Goal: Task Accomplishment & Management: Use online tool/utility

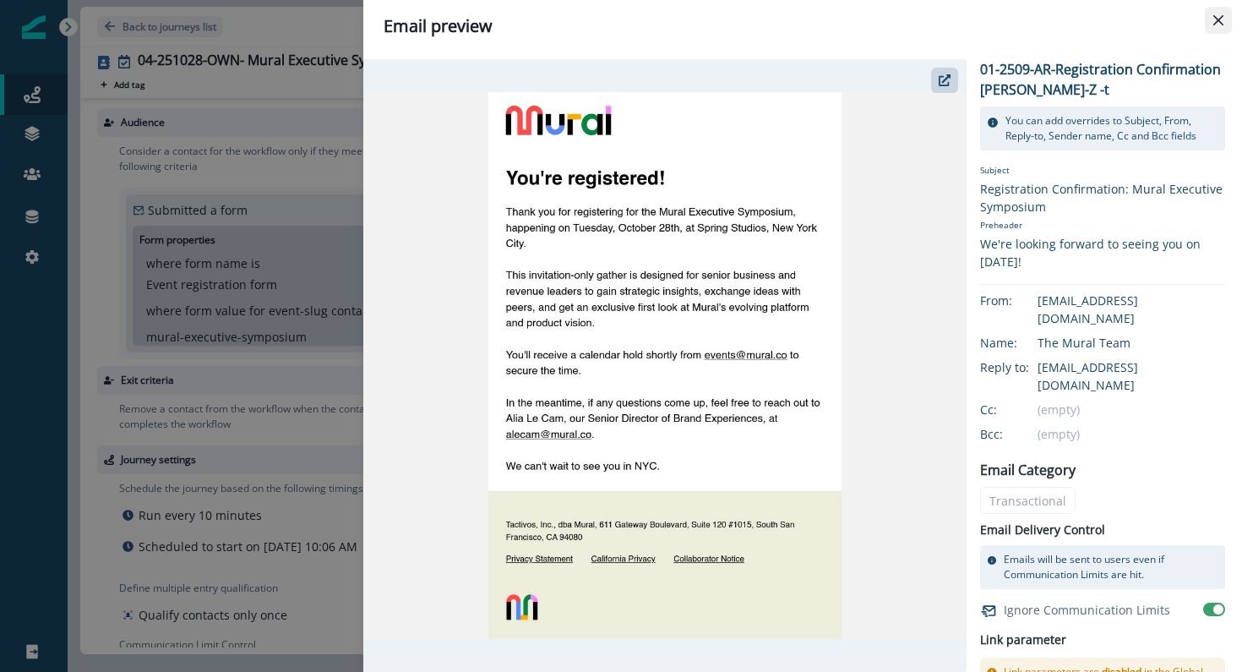
click at [1222, 19] on icon "Close" at bounding box center [1218, 20] width 10 height 10
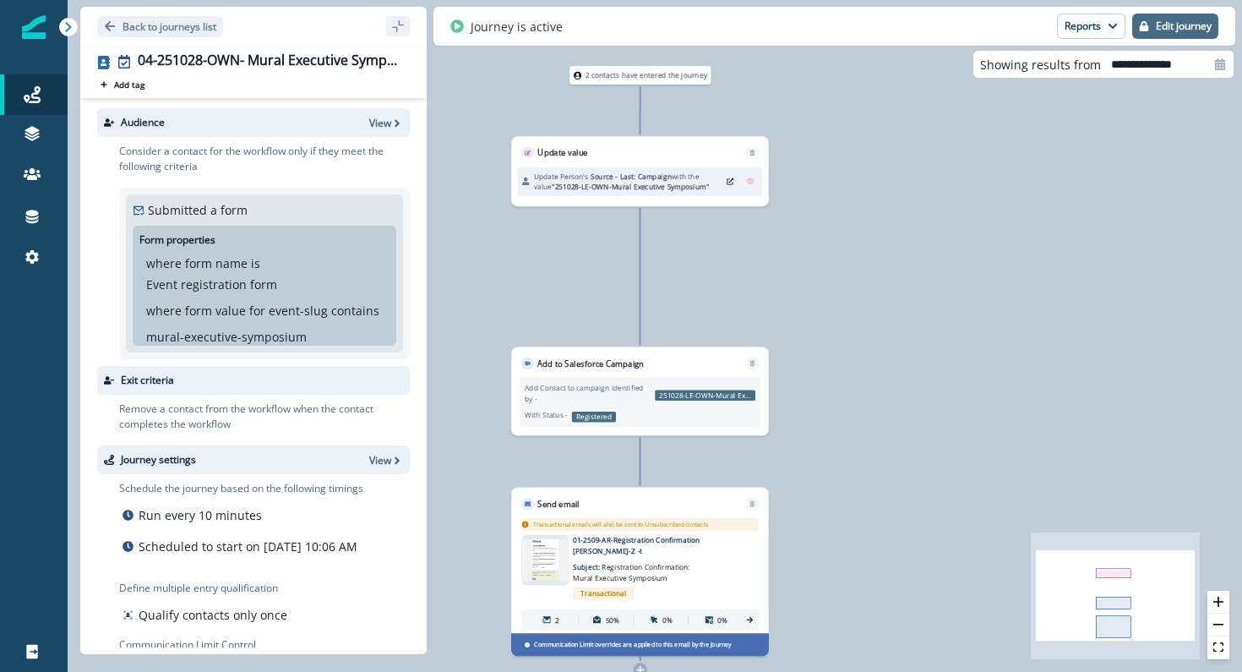
click at [1159, 24] on p "Edit journey" at bounding box center [1184, 26] width 56 height 12
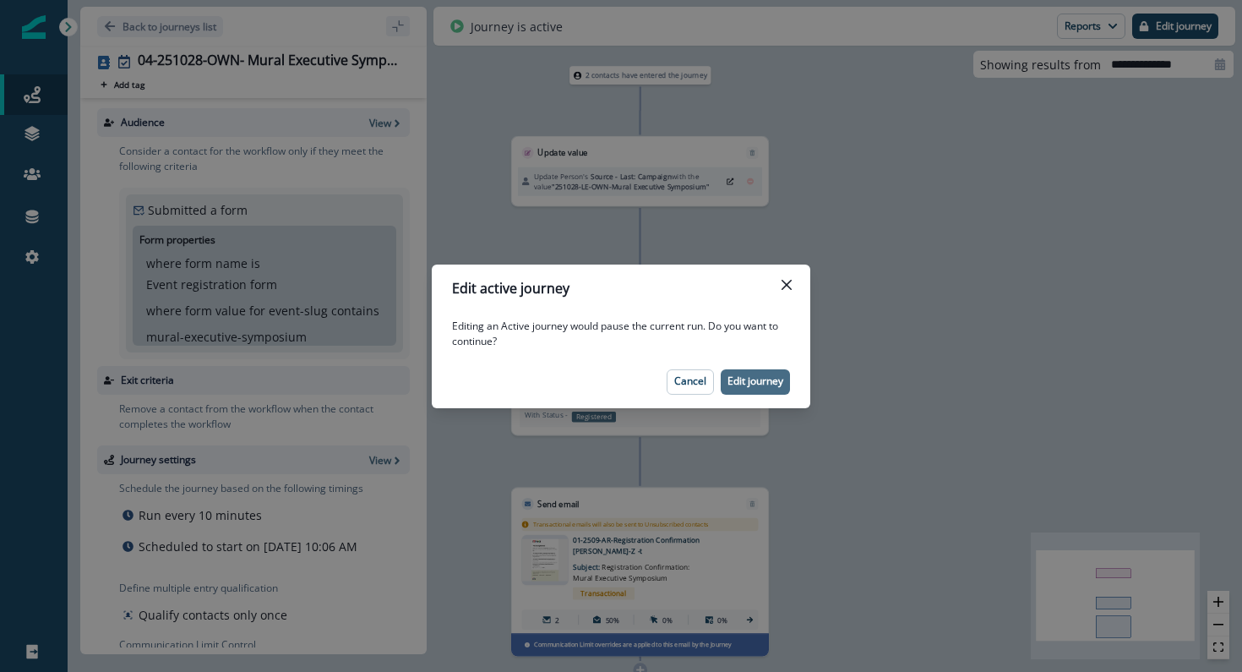
click at [756, 385] on p "Edit journey" at bounding box center [755, 381] width 56 height 12
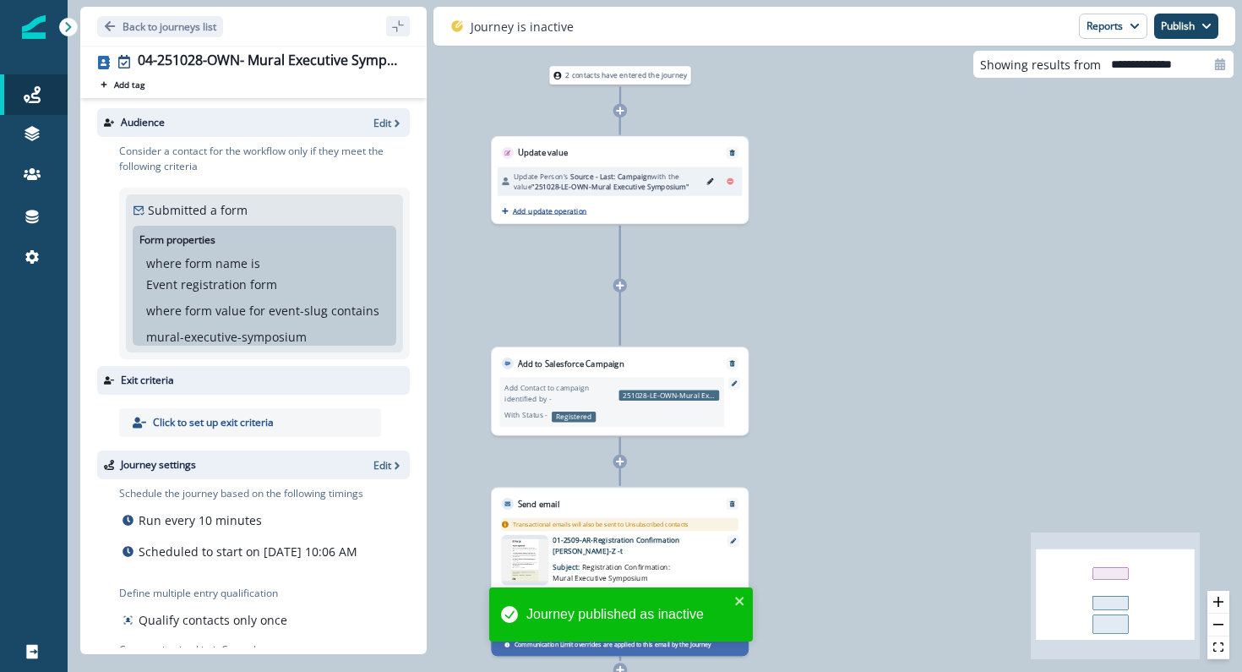
click at [555, 213] on p "Add update operation" at bounding box center [550, 210] width 74 height 9
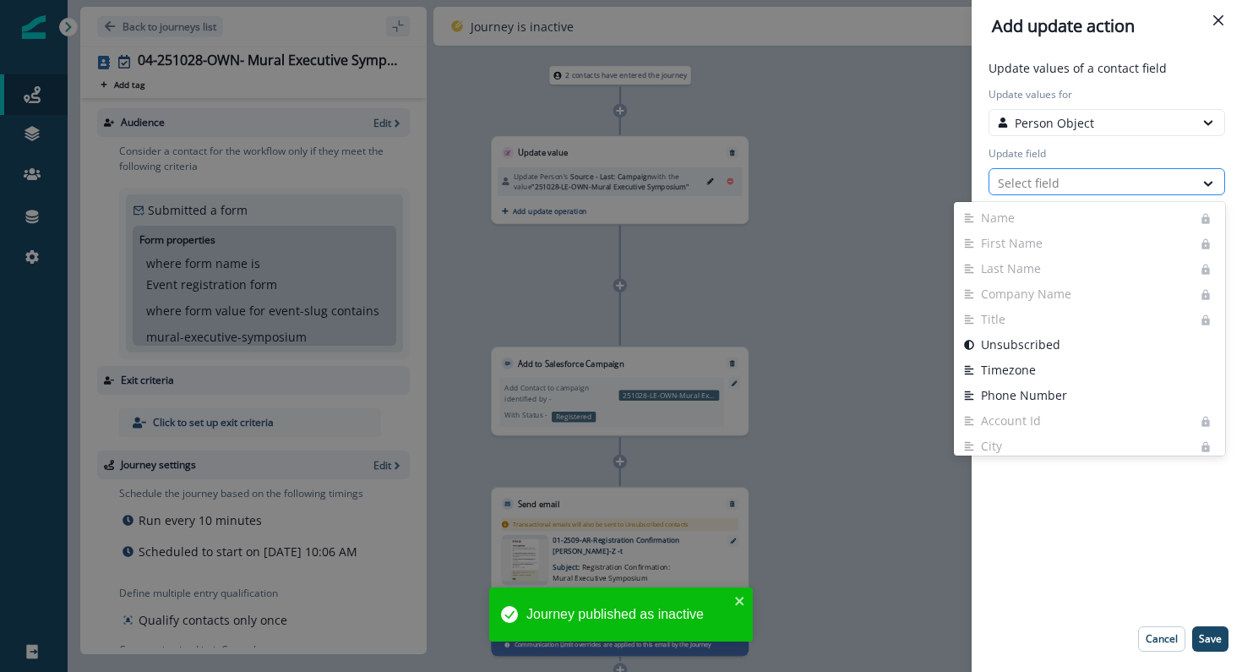
click at [1059, 181] on div at bounding box center [1092, 182] width 188 height 21
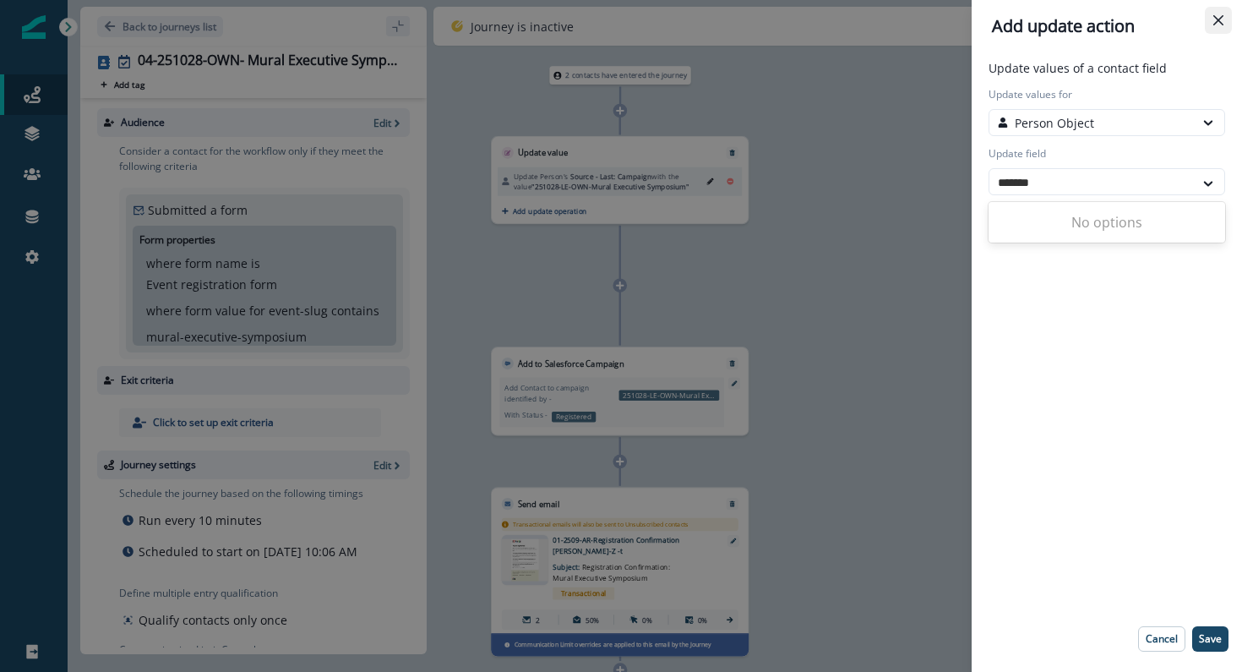
type input "*******"
click at [1213, 21] on icon "Close" at bounding box center [1218, 20] width 10 height 10
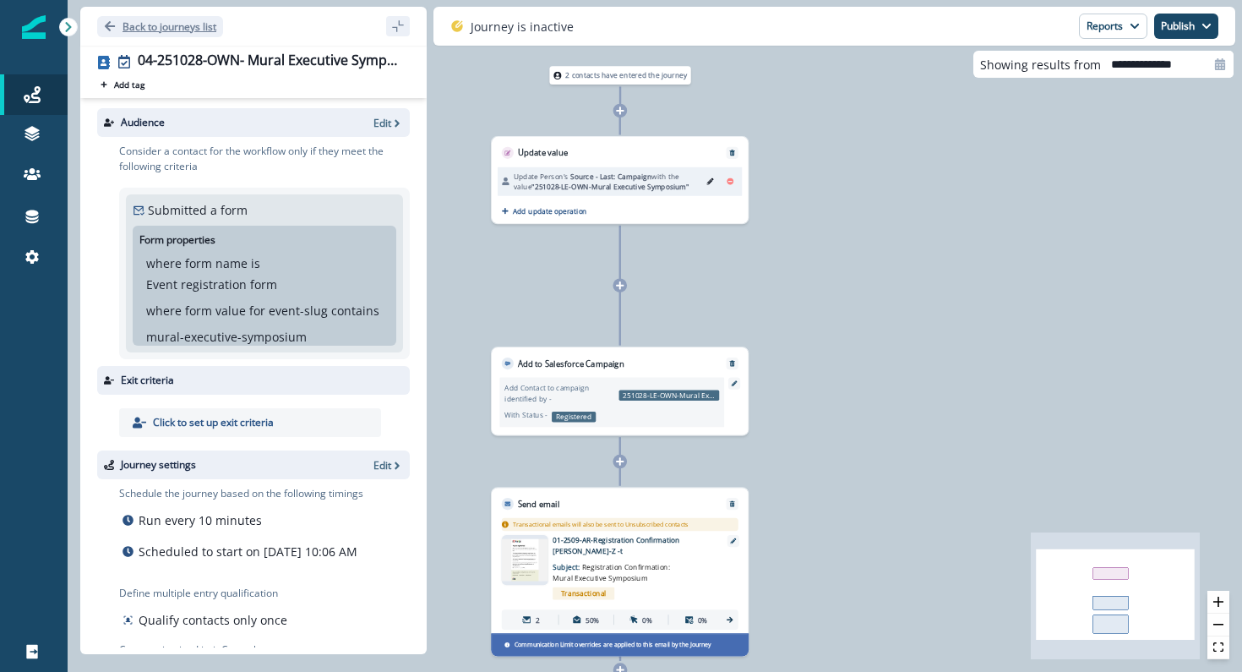
click at [104, 30] on icon "Go back" at bounding box center [110, 26] width 12 height 12
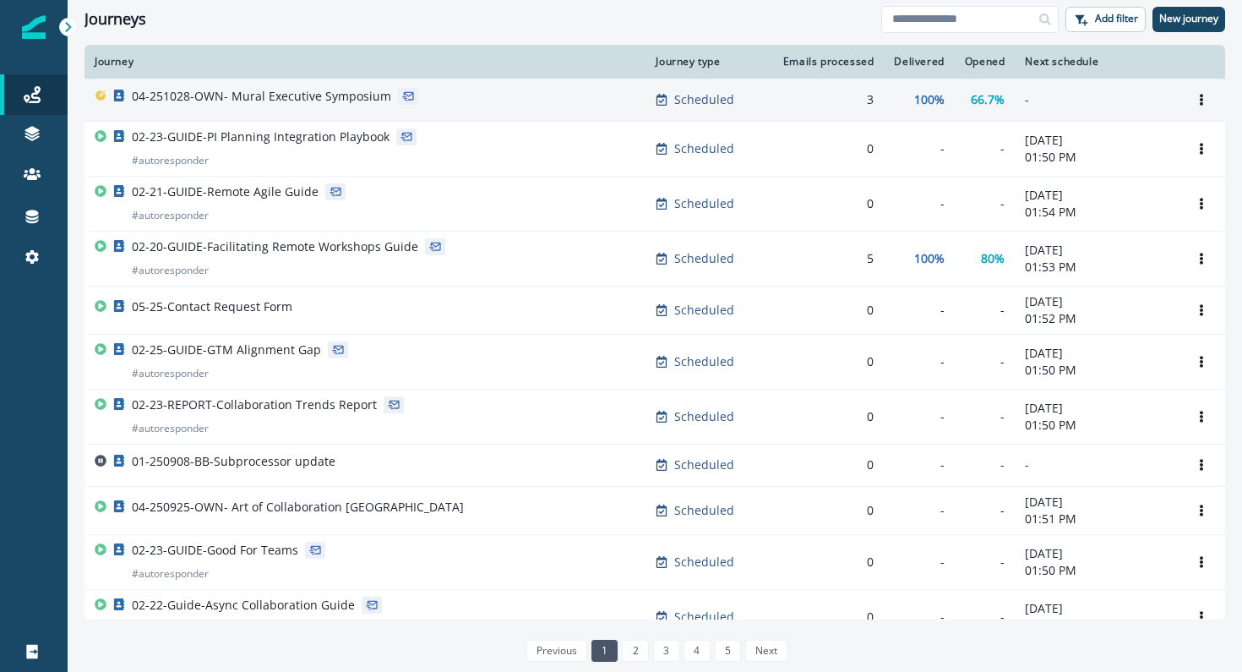
click at [348, 94] on p "04-251028-OWN- Mural Executive Symposium" at bounding box center [261, 96] width 259 height 17
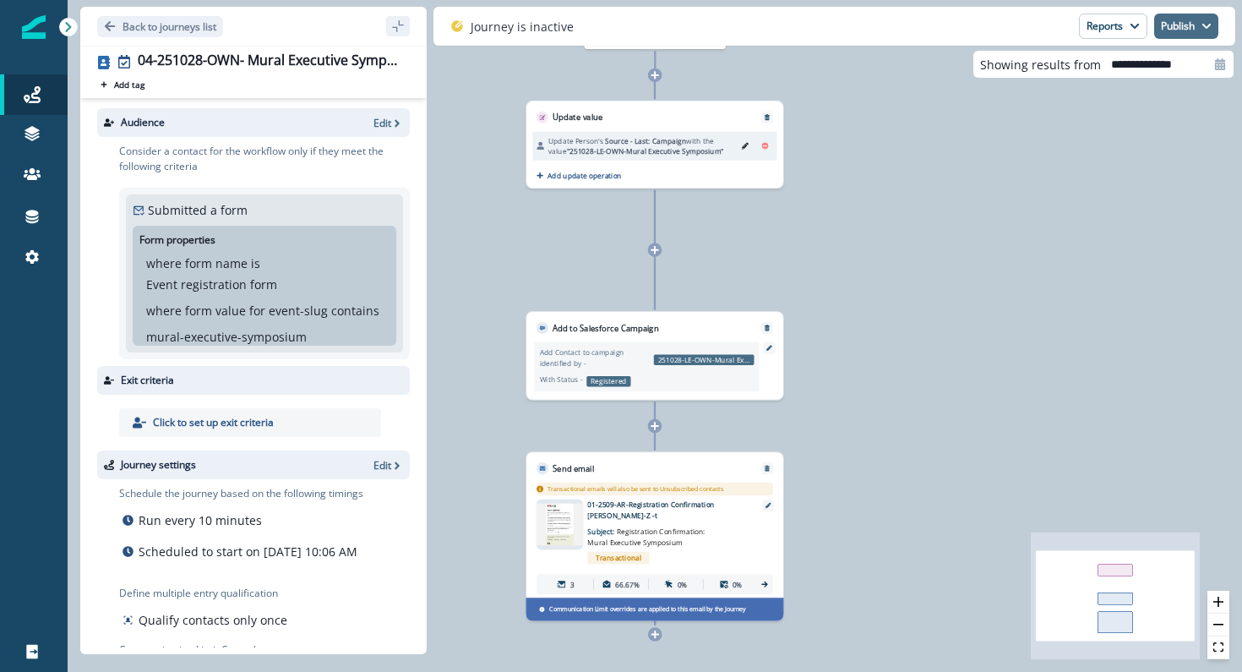
click at [1163, 24] on button "Publish" at bounding box center [1186, 26] width 64 height 25
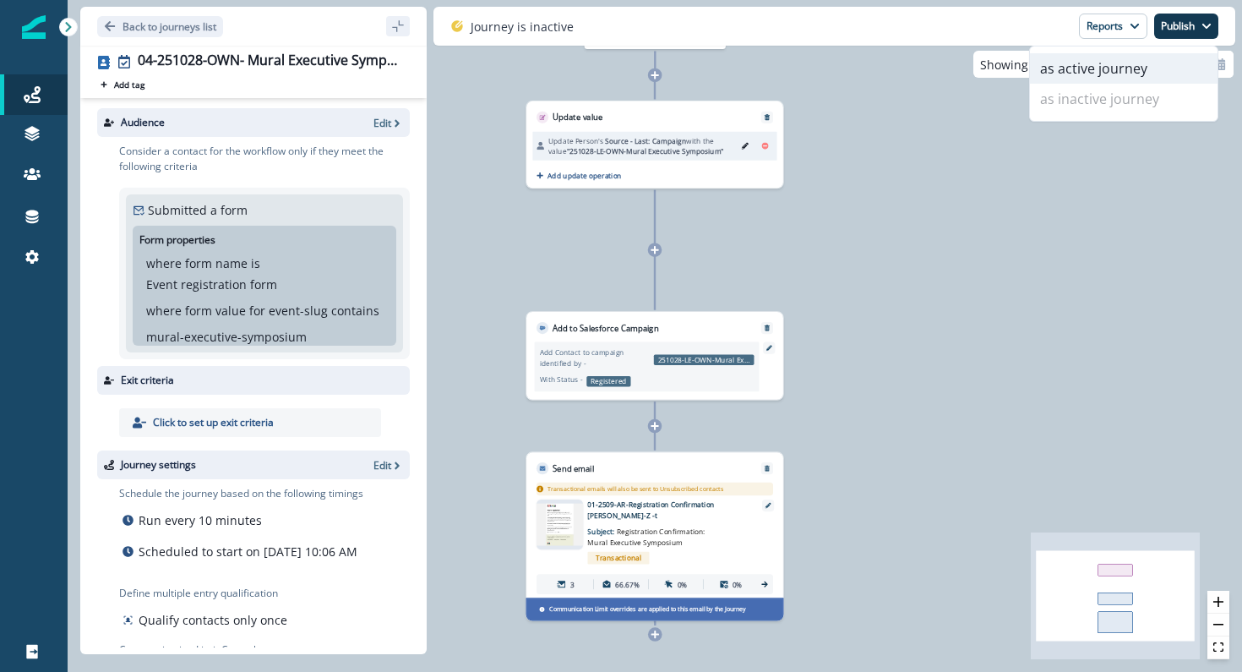
click at [1116, 73] on button "as active journey" at bounding box center [1124, 68] width 188 height 30
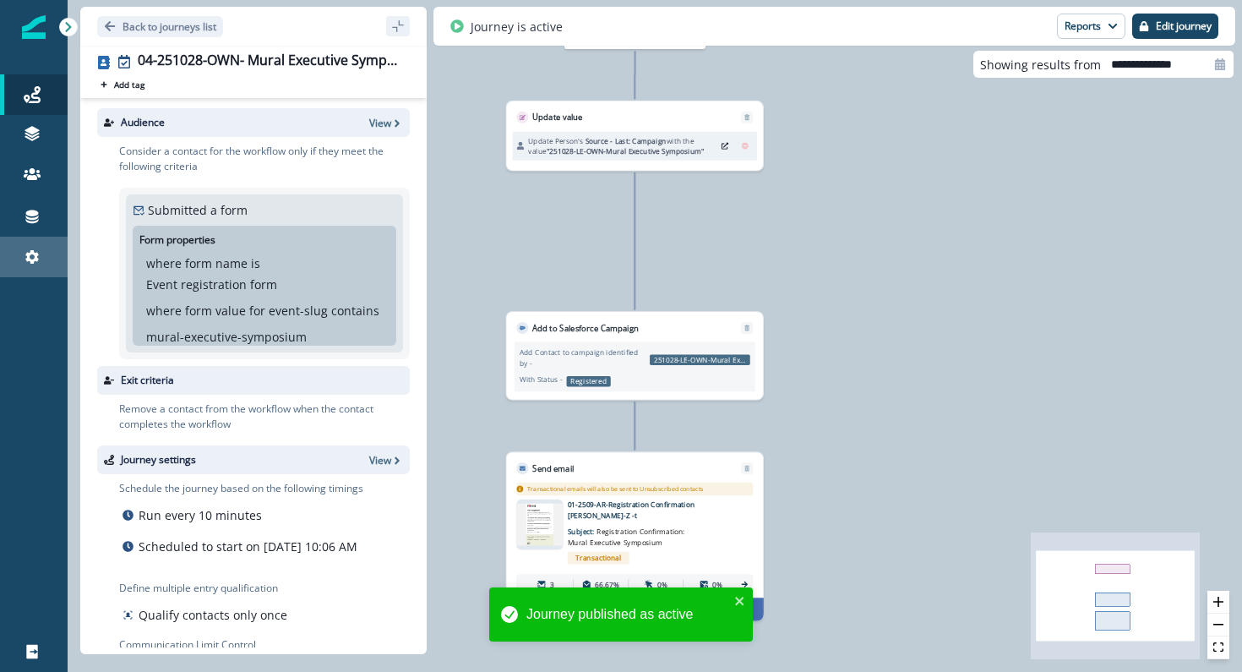
click at [30, 268] on link "Settings" at bounding box center [34, 257] width 68 height 41
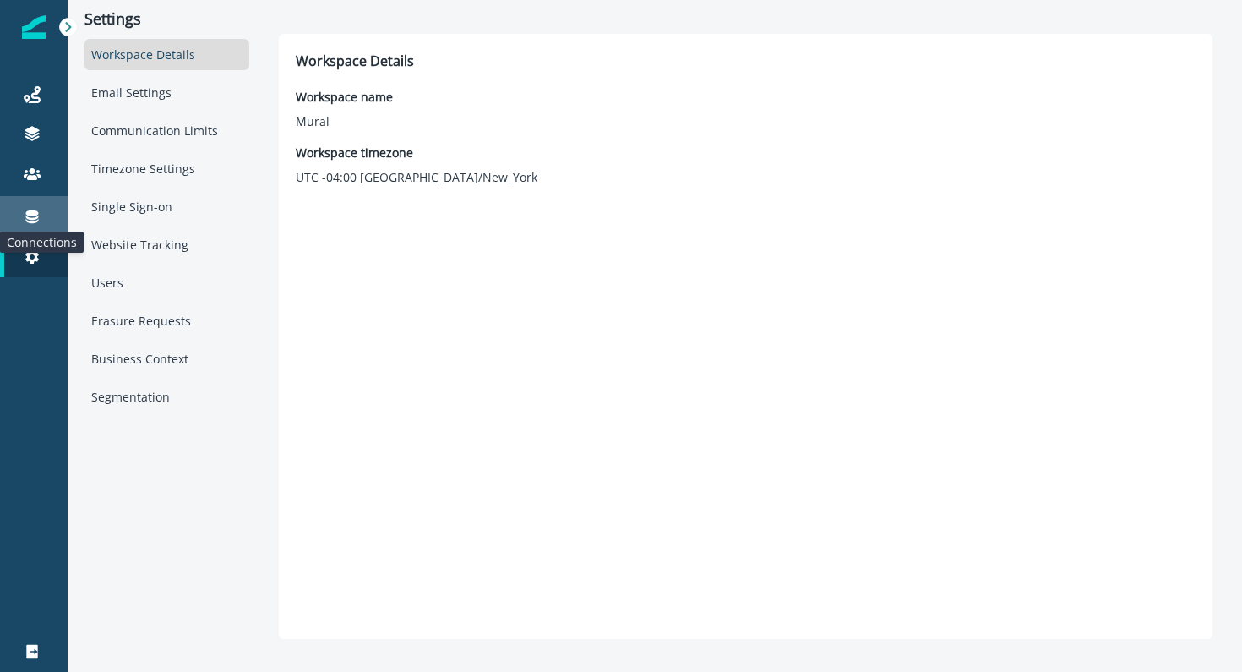
click at [28, 212] on icon at bounding box center [32, 217] width 13 height 14
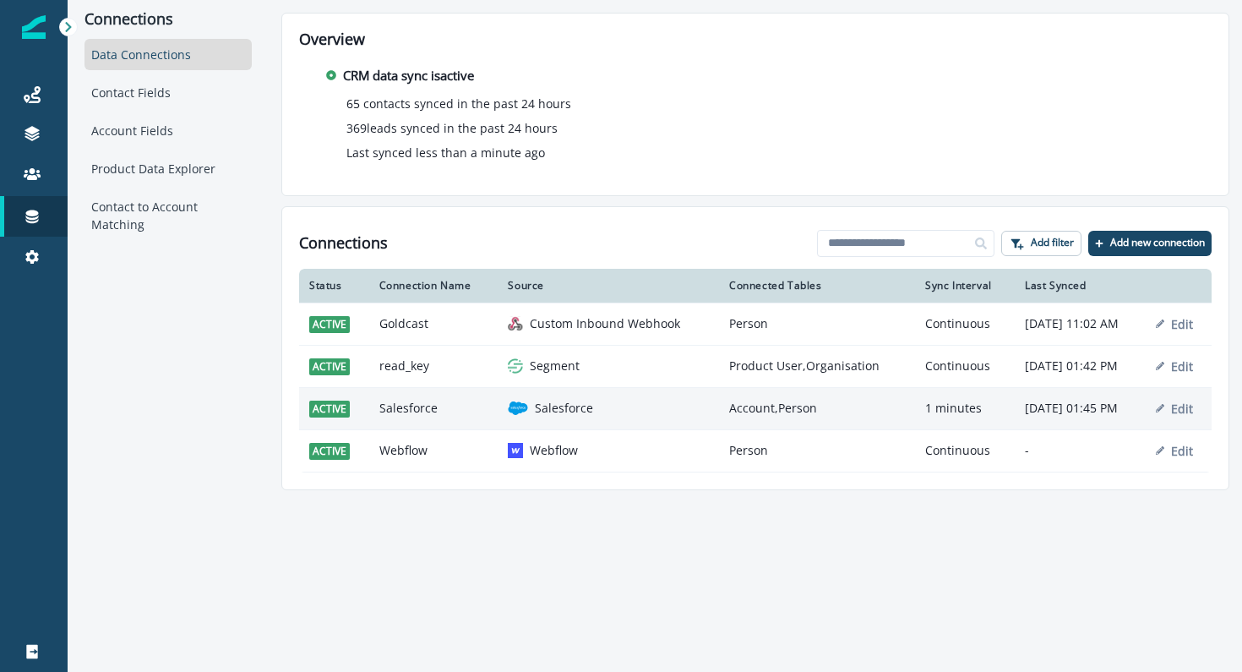
click at [540, 414] on p "Salesforce" at bounding box center [564, 408] width 58 height 17
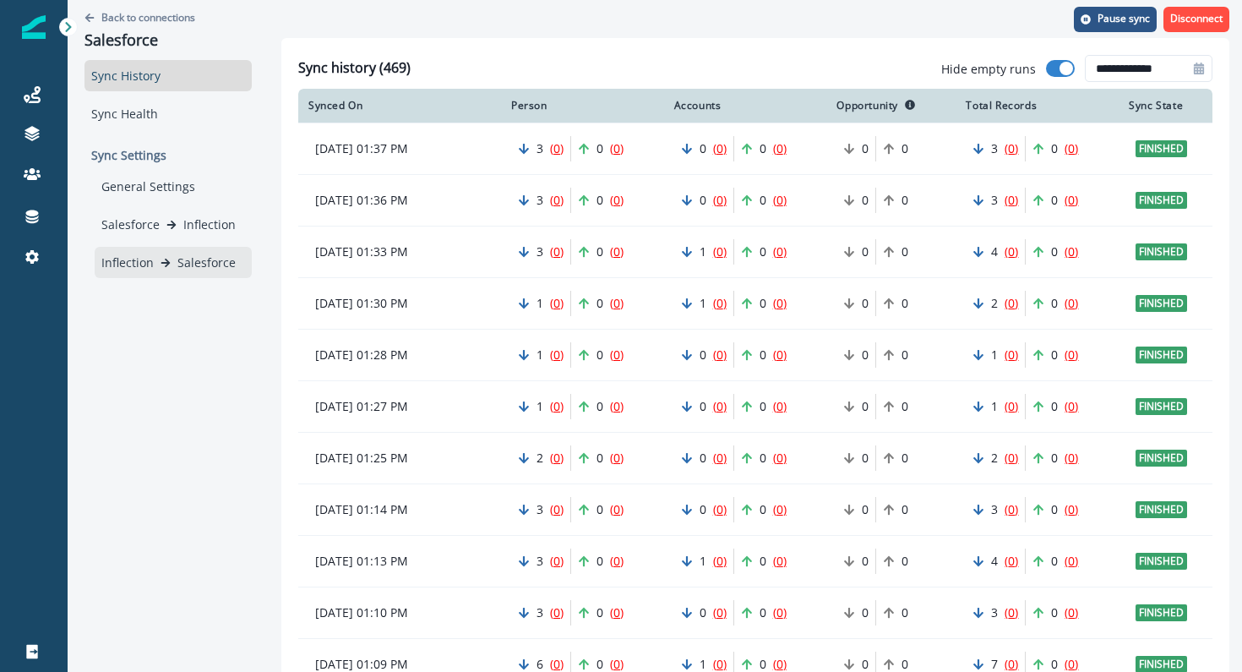
click at [170, 253] on div "Inflection Salesforce" at bounding box center [173, 262] width 144 height 18
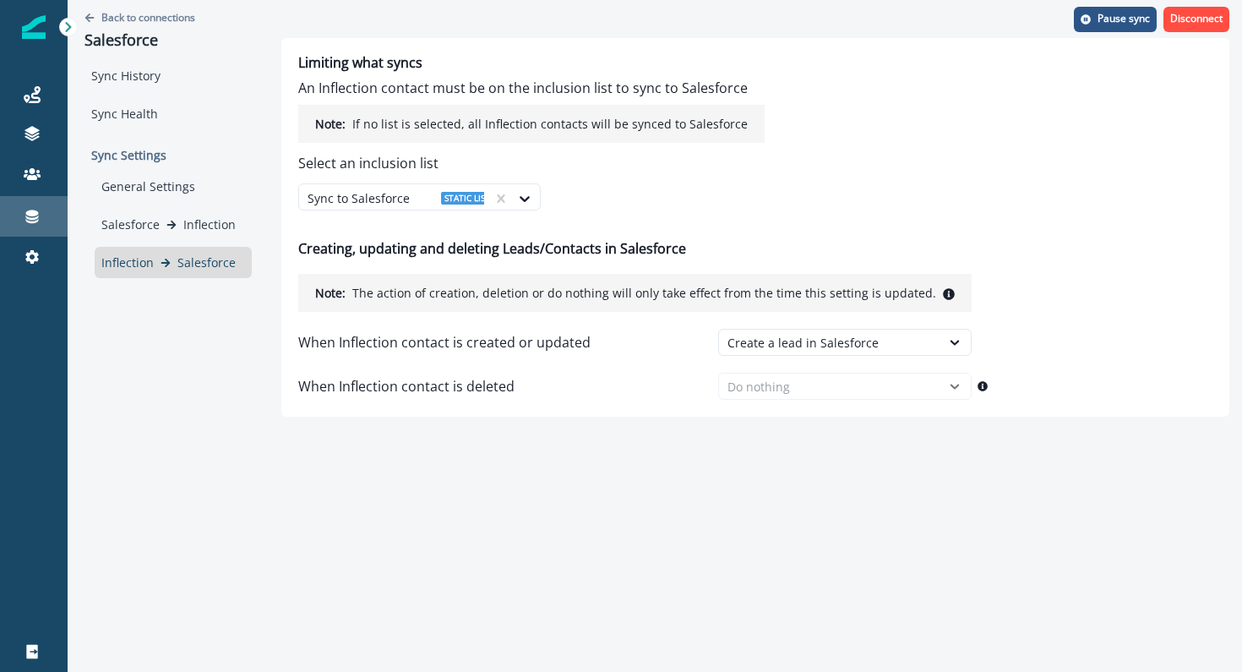
click at [27, 228] on link "Connections" at bounding box center [34, 216] width 68 height 41
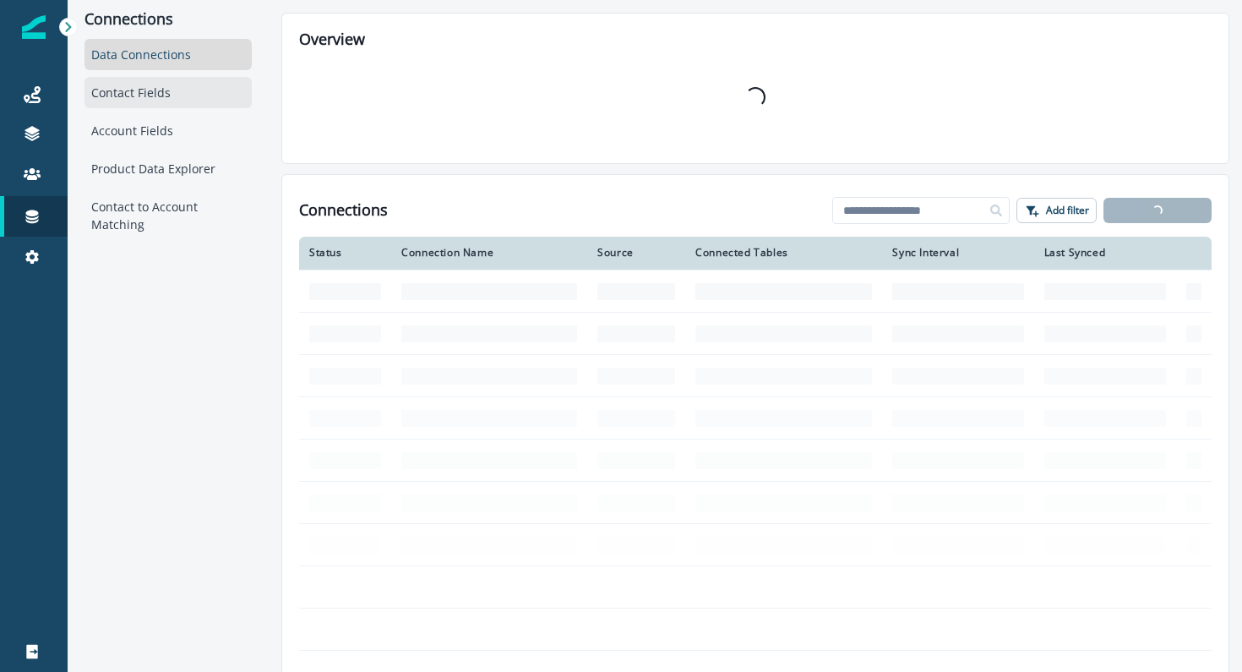
click at [215, 95] on div "Contact Fields" at bounding box center [167, 92] width 167 height 31
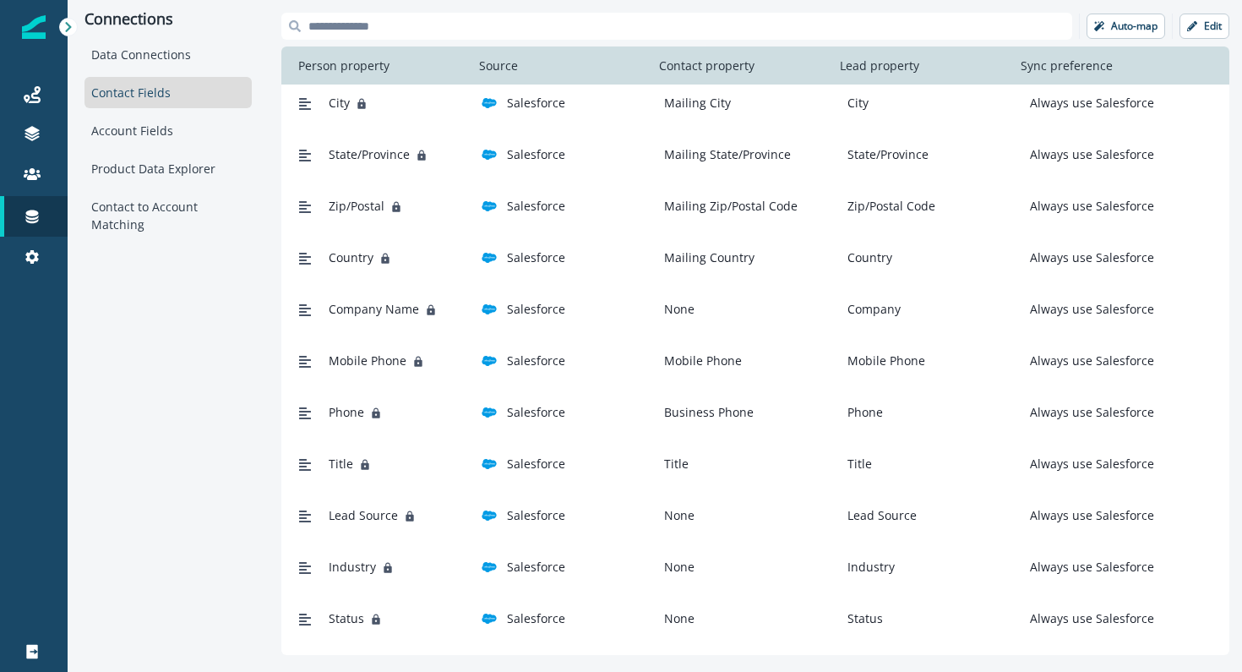
scroll to position [178, 0]
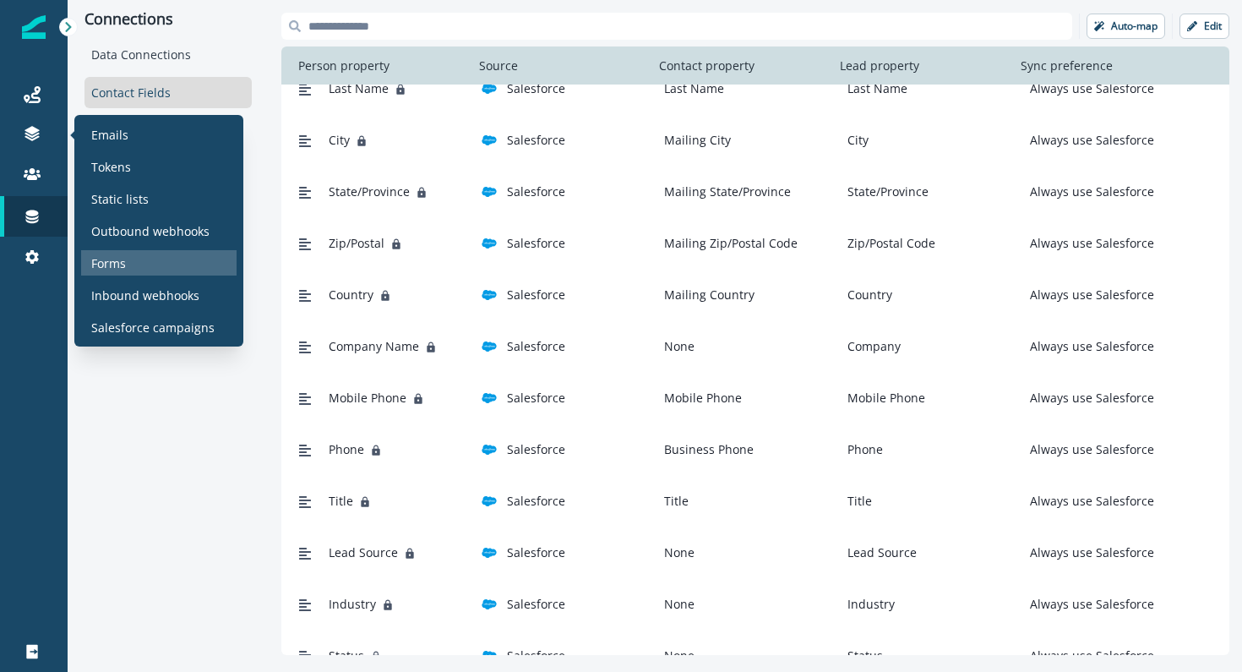
click at [95, 262] on p "Forms" at bounding box center [108, 263] width 35 height 18
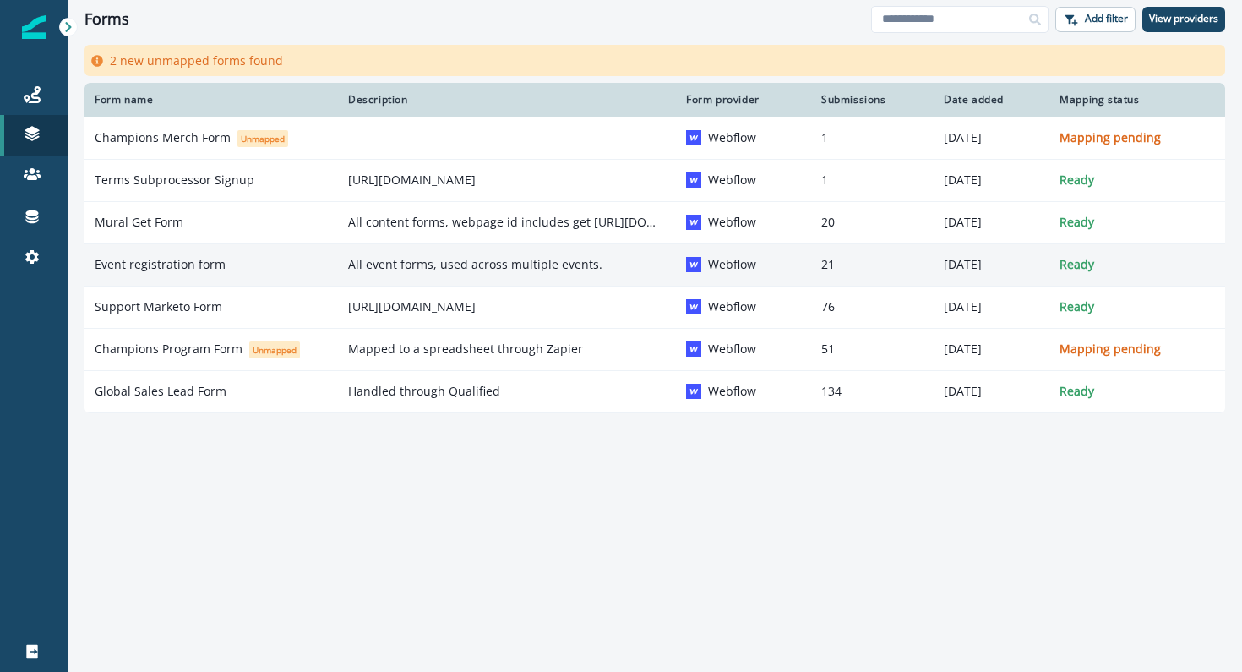
click at [175, 269] on p "Event registration form" at bounding box center [160, 264] width 131 height 17
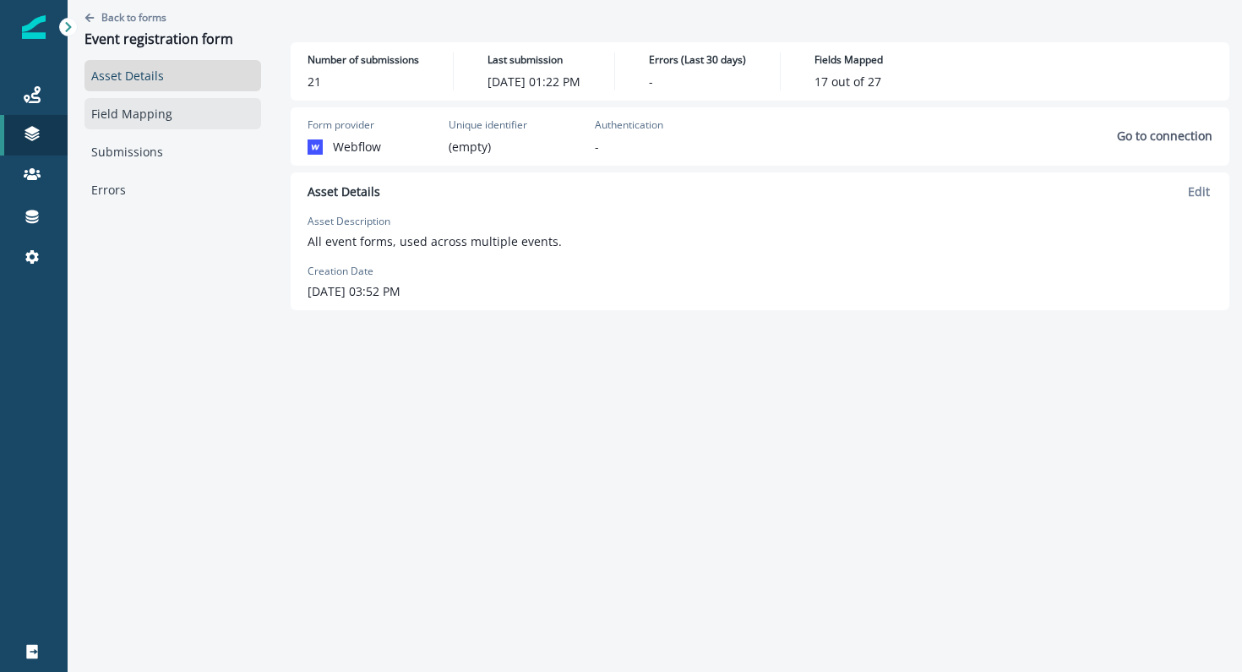
click at [161, 117] on link "Field Mapping" at bounding box center [172, 113] width 177 height 31
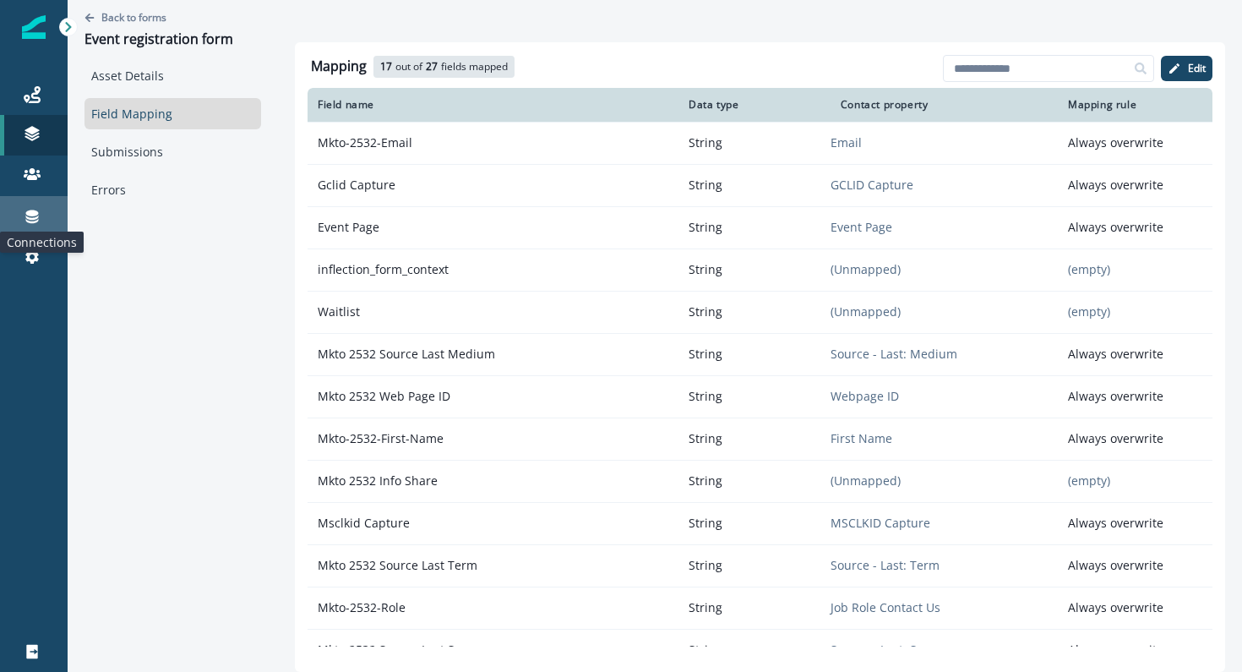
click at [39, 216] on icon at bounding box center [32, 216] width 17 height 17
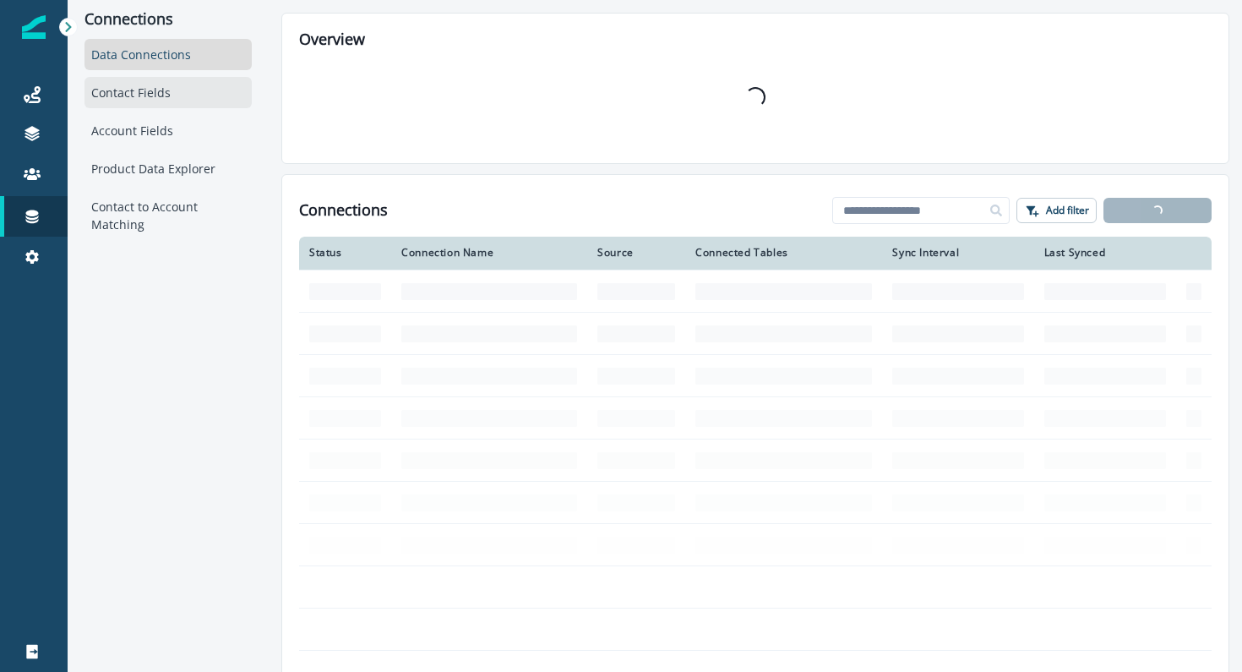
click at [210, 103] on div "Contact Fields" at bounding box center [167, 92] width 167 height 31
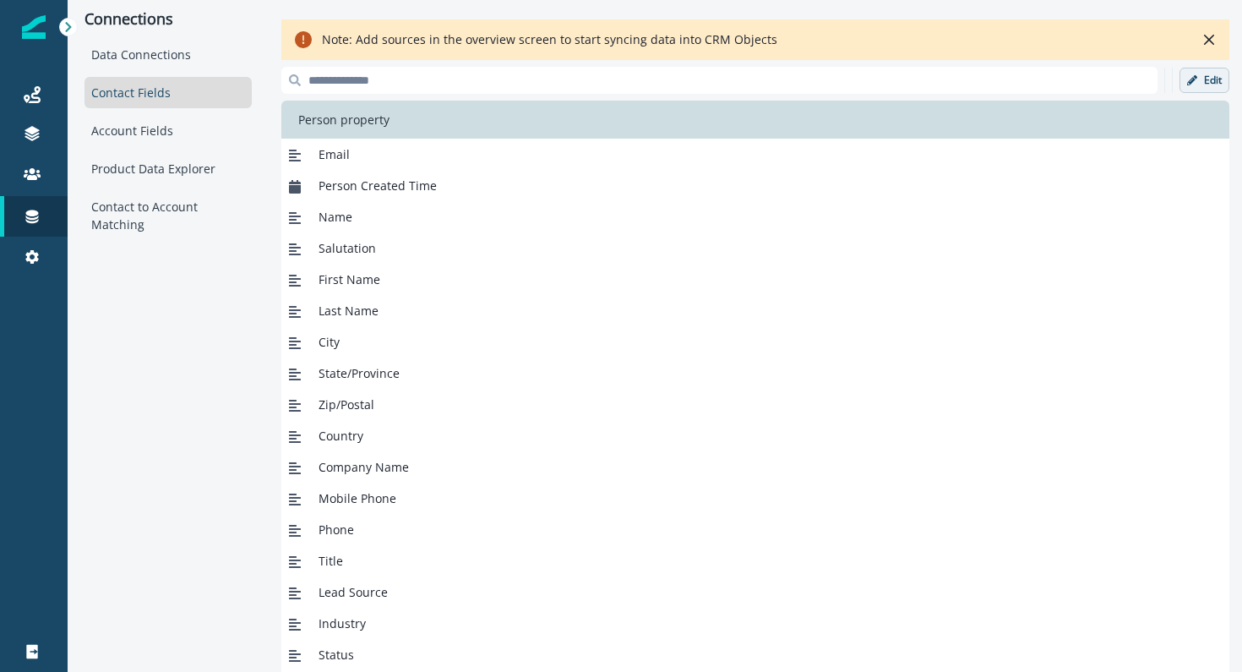
click at [1201, 80] on button "Edit" at bounding box center [1204, 80] width 50 height 25
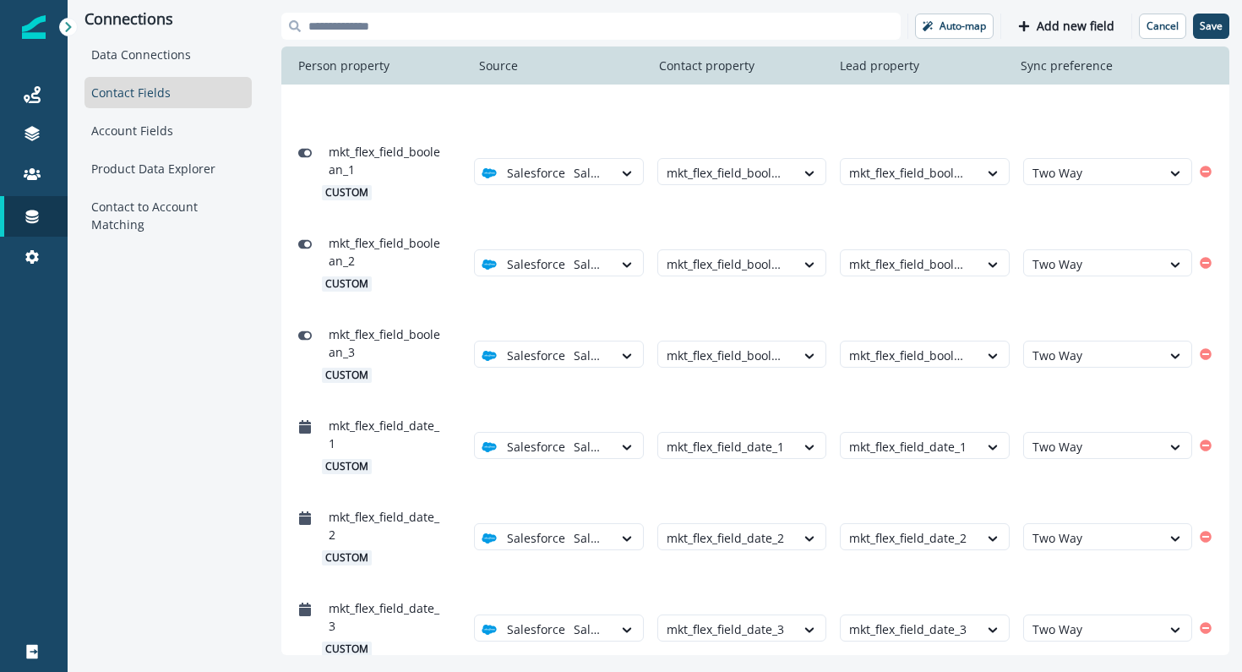
scroll to position [1298, 0]
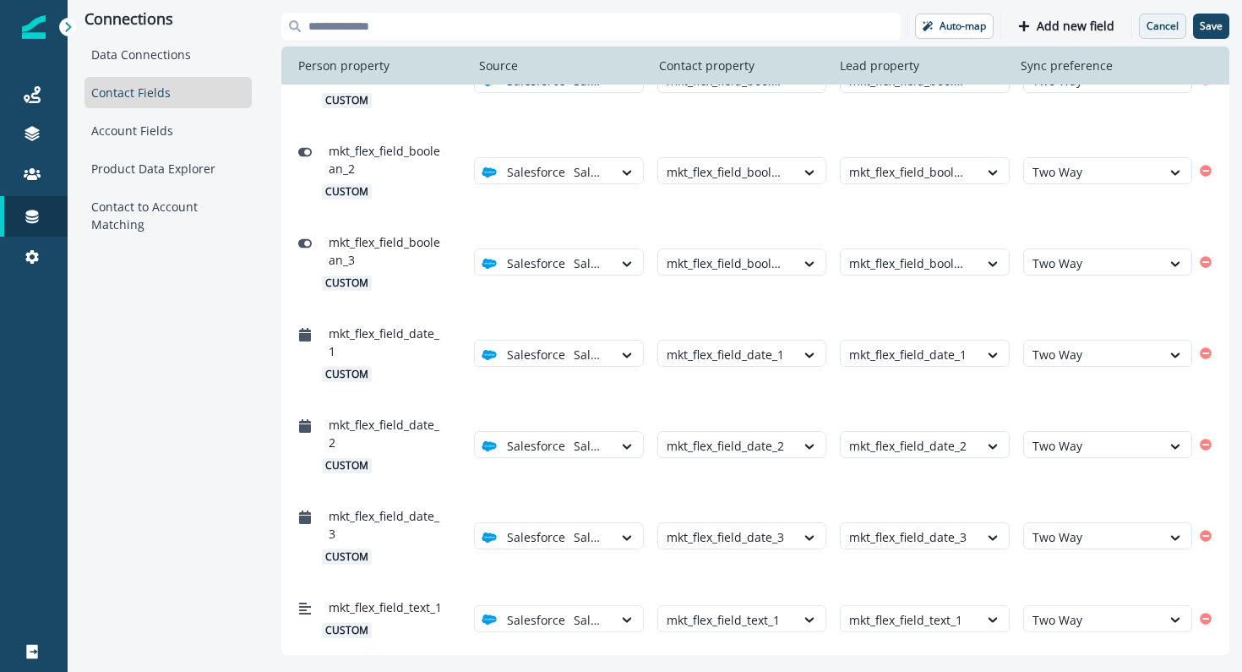
click at [1165, 30] on p "Cancel" at bounding box center [1162, 26] width 32 height 12
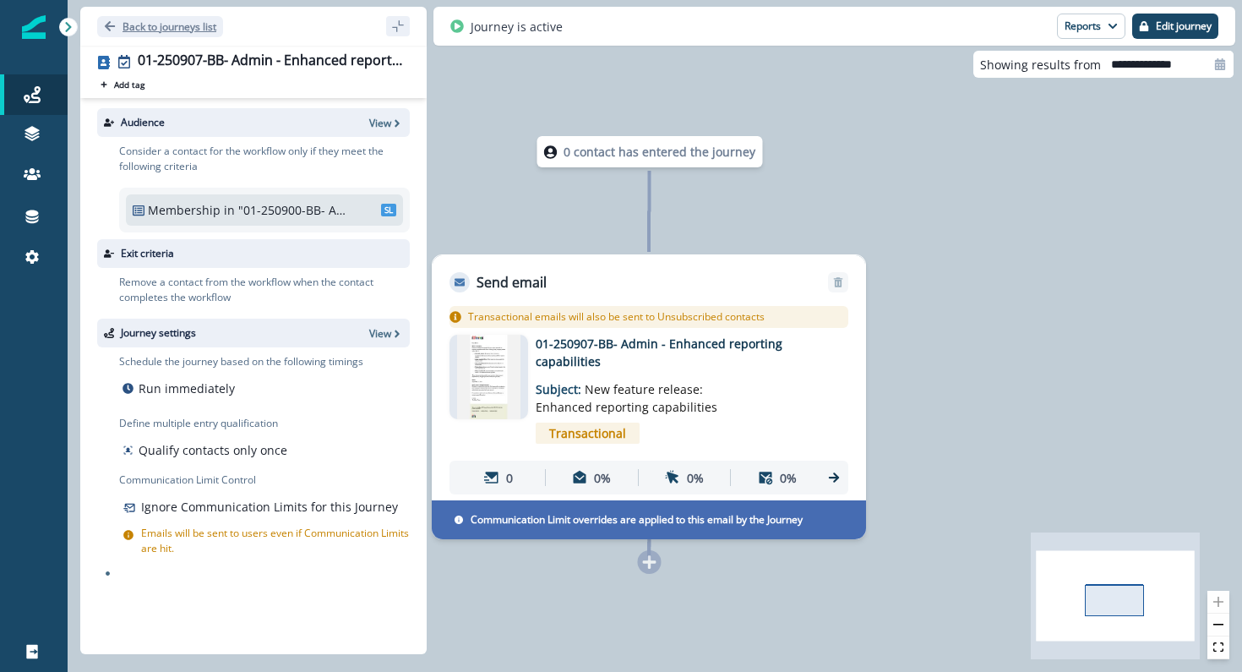
click at [110, 25] on icon "Go back" at bounding box center [110, 26] width 10 height 10
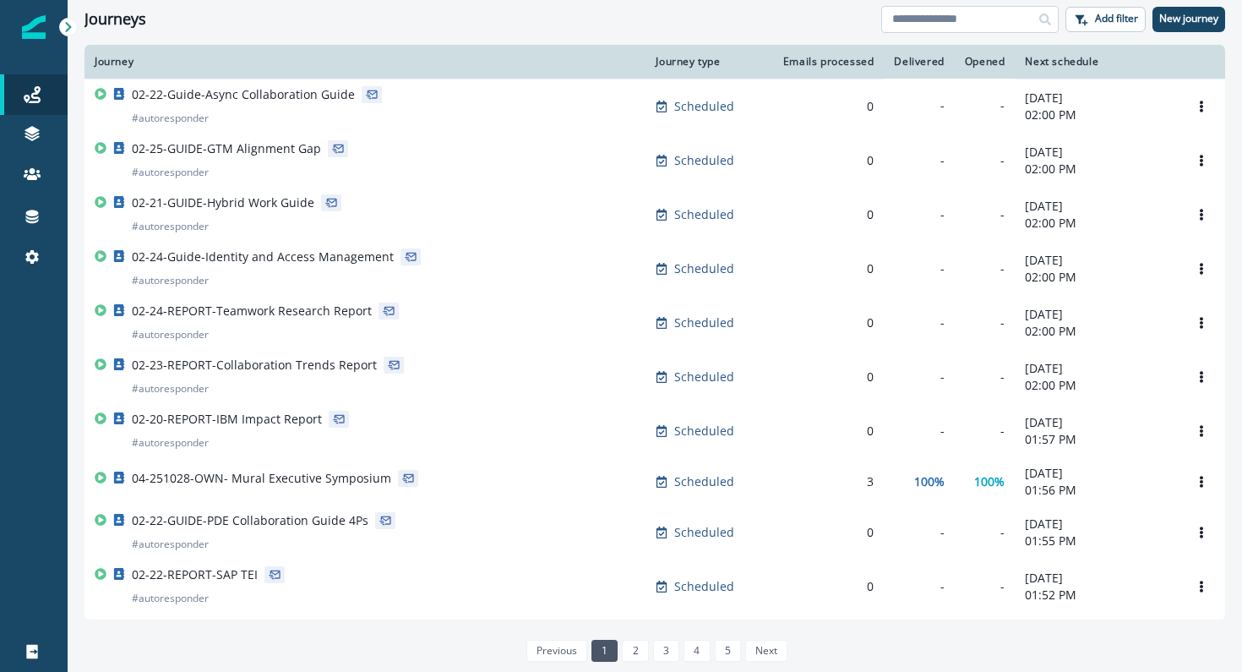
click at [935, 25] on input at bounding box center [969, 19] width 177 height 27
type input "****"
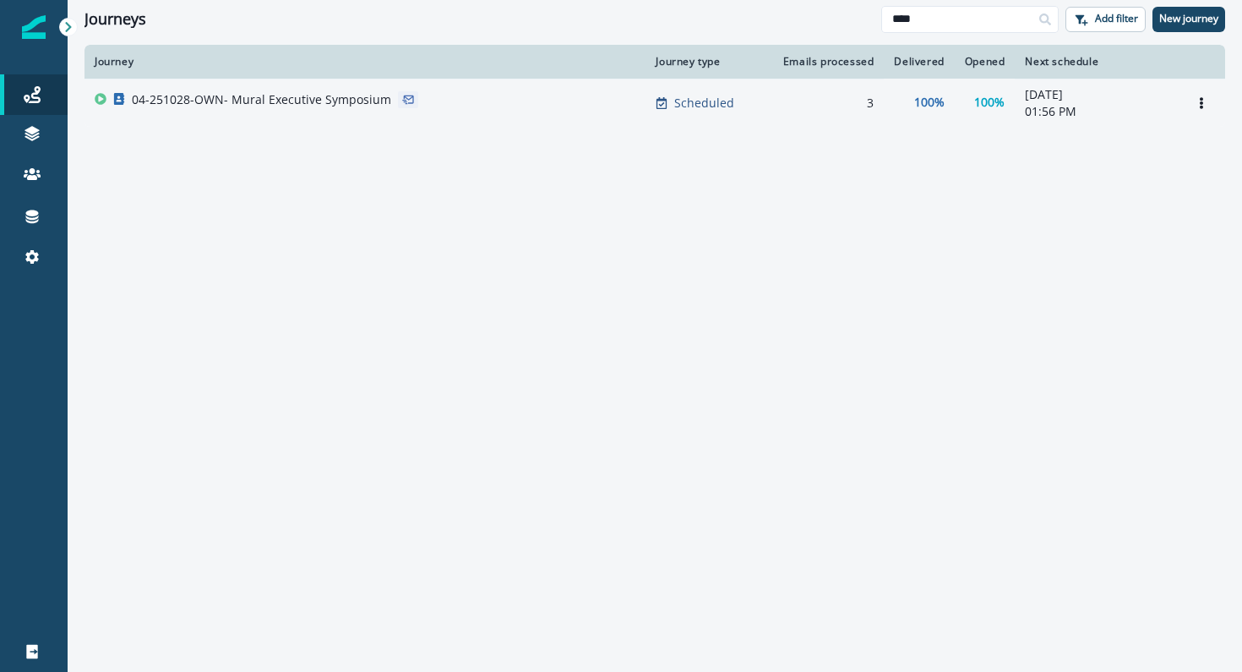
click at [326, 101] on p "04-251028-OWN- Mural Executive Symposium" at bounding box center [261, 99] width 259 height 17
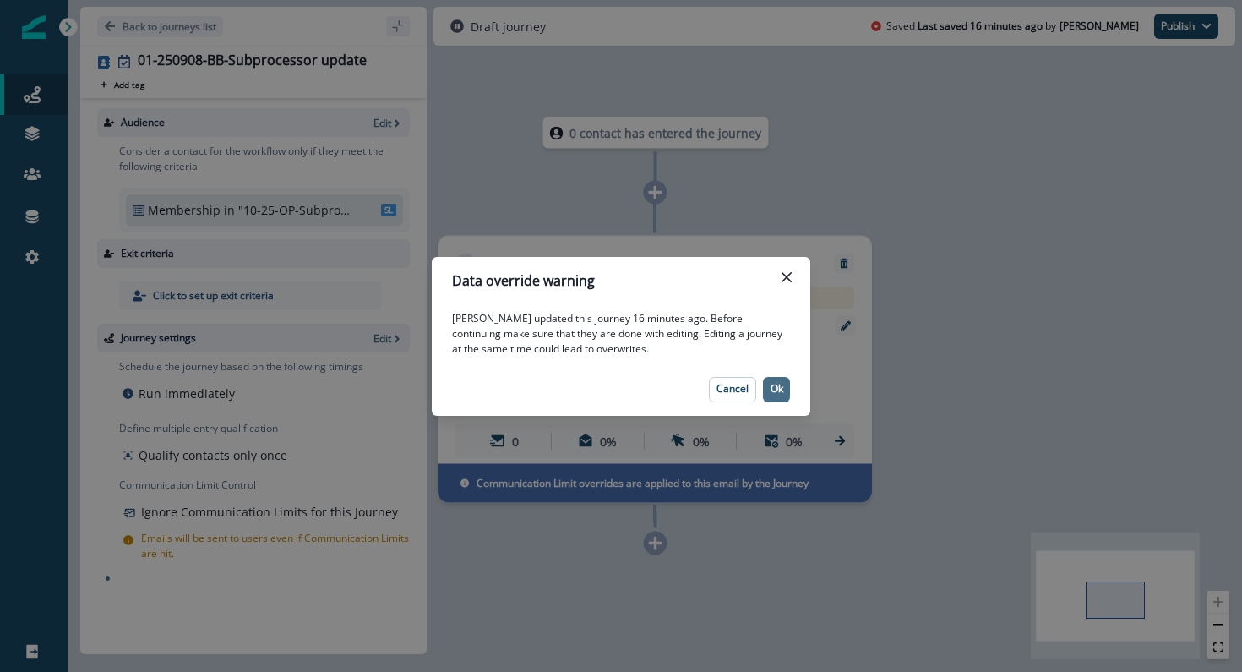
click at [771, 395] on p "Ok" at bounding box center [776, 389] width 13 height 12
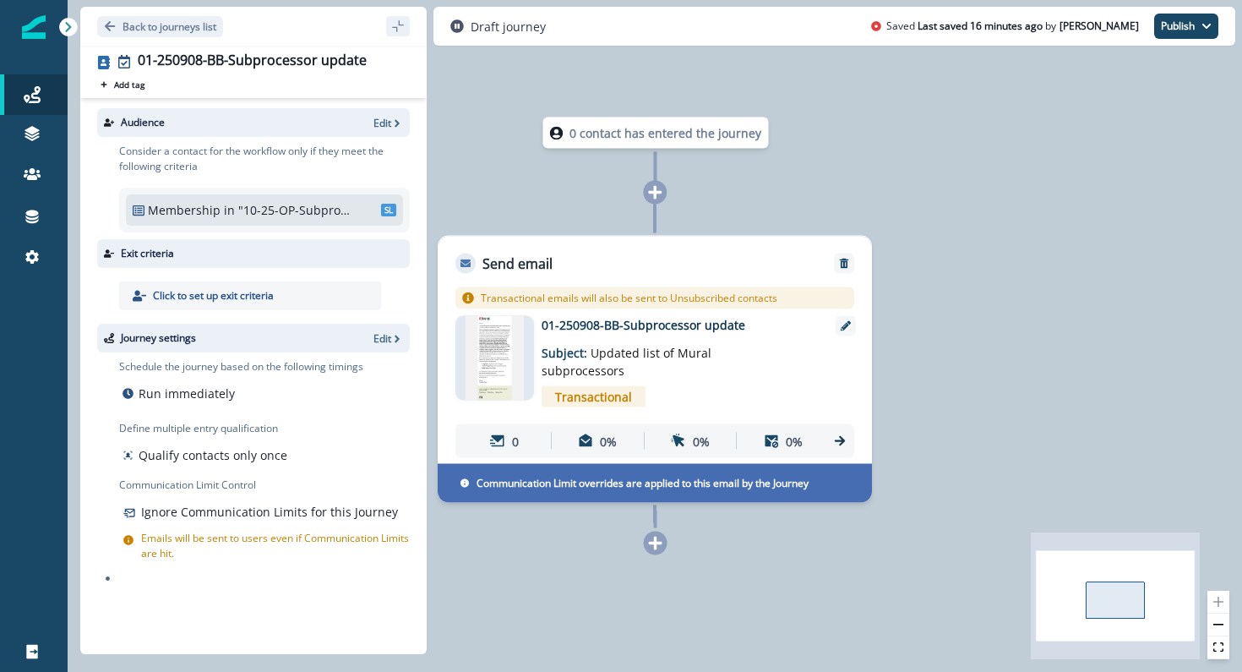
click at [384, 129] on div "Audience Edit" at bounding box center [253, 122] width 313 height 29
click at [385, 119] on p "Edit" at bounding box center [382, 123] width 18 height 14
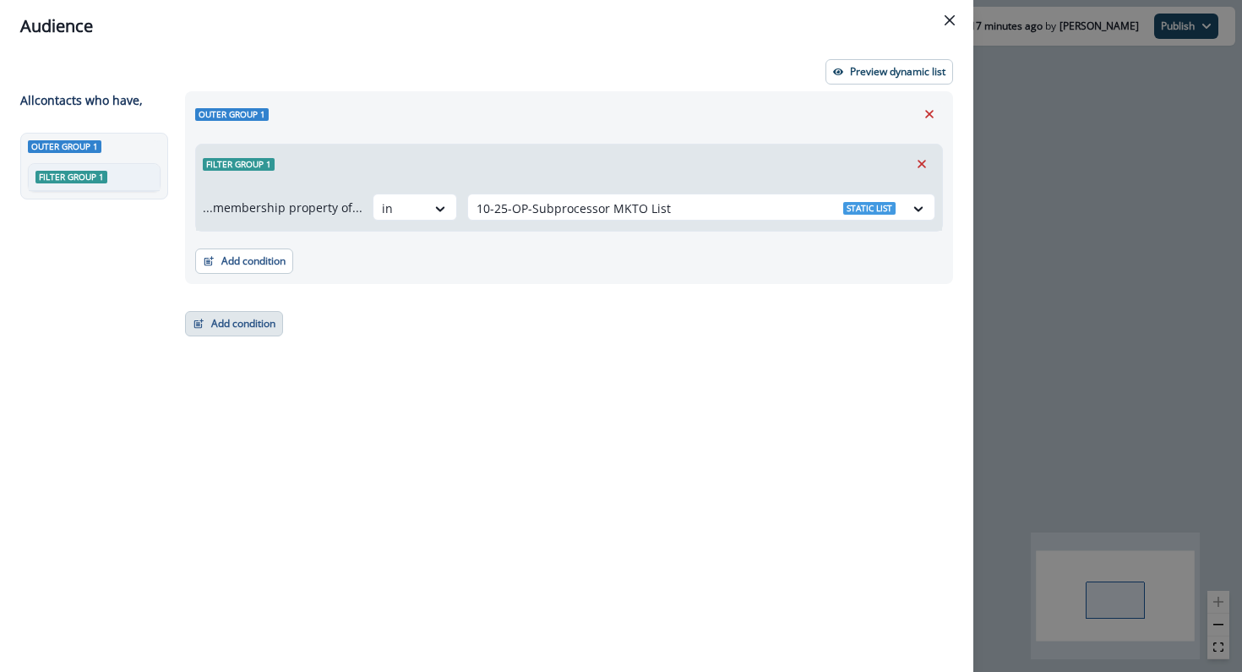
click at [228, 318] on button "Add condition" at bounding box center [234, 323] width 98 height 25
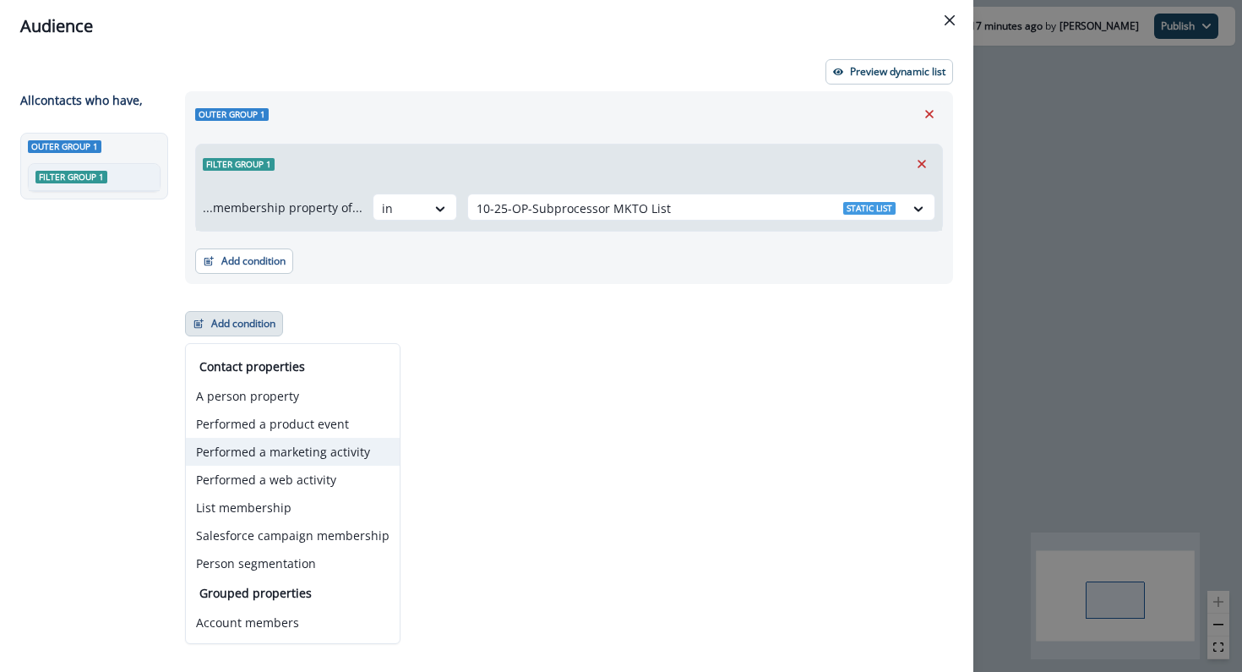
click at [248, 446] on button "Performed a marketing activity" at bounding box center [293, 452] width 214 height 28
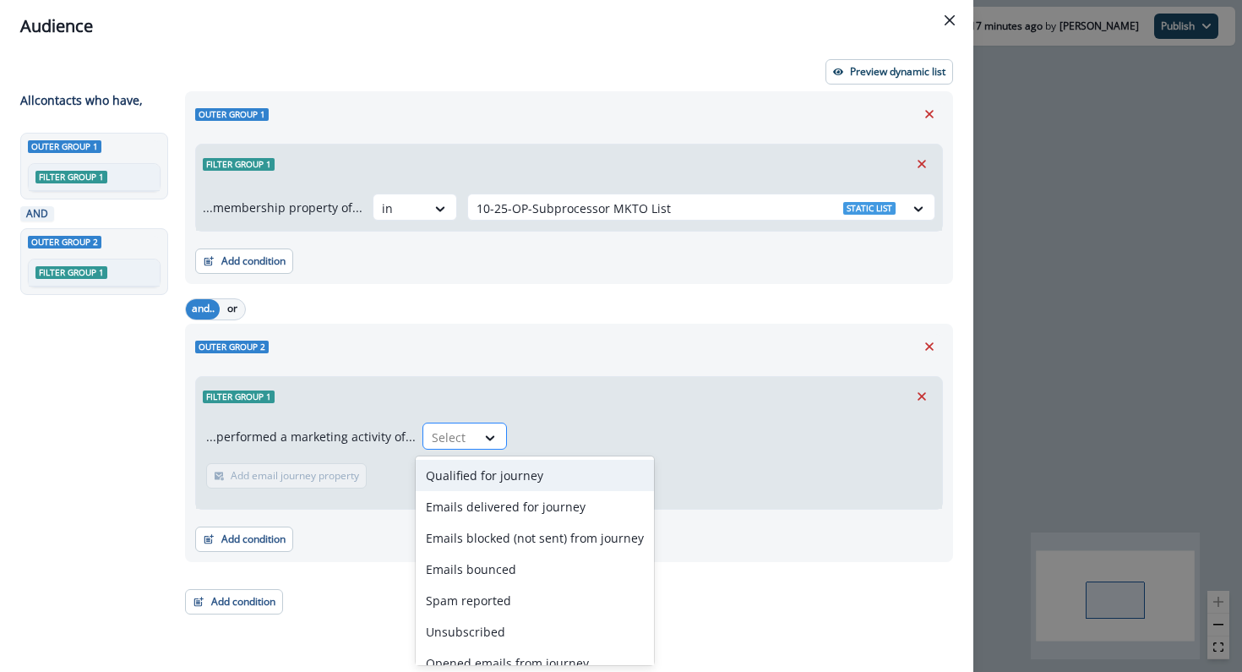
click at [436, 436] on div at bounding box center [449, 437] width 35 height 21
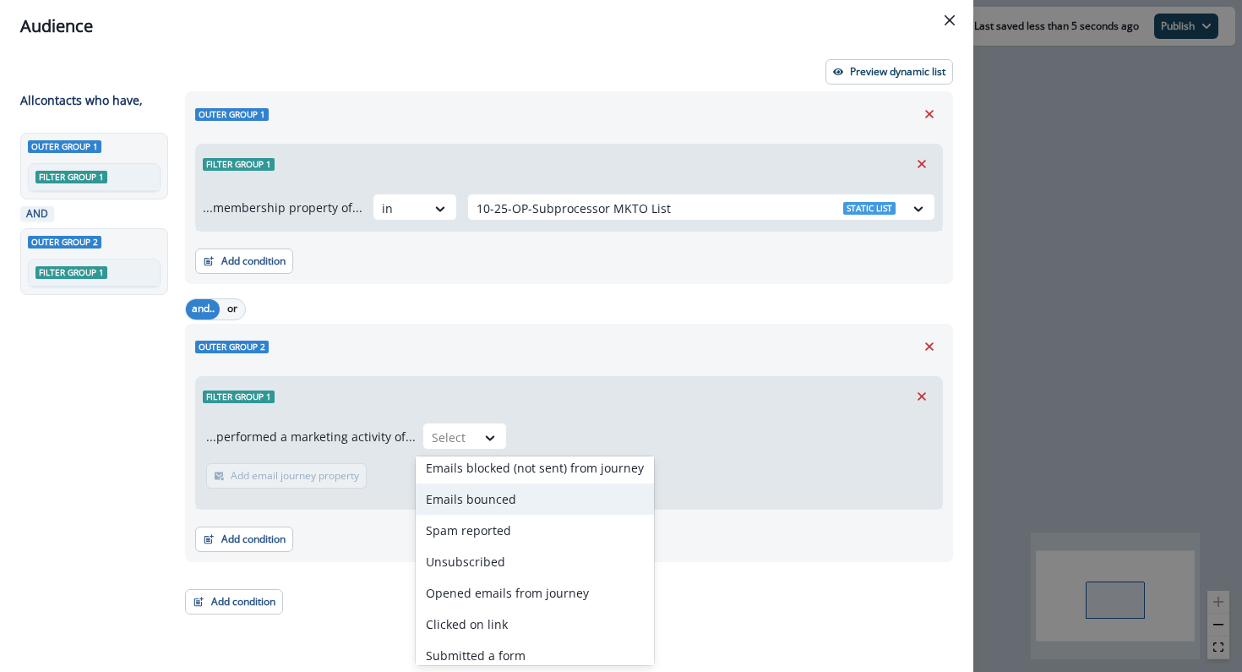
scroll to position [111, 0]
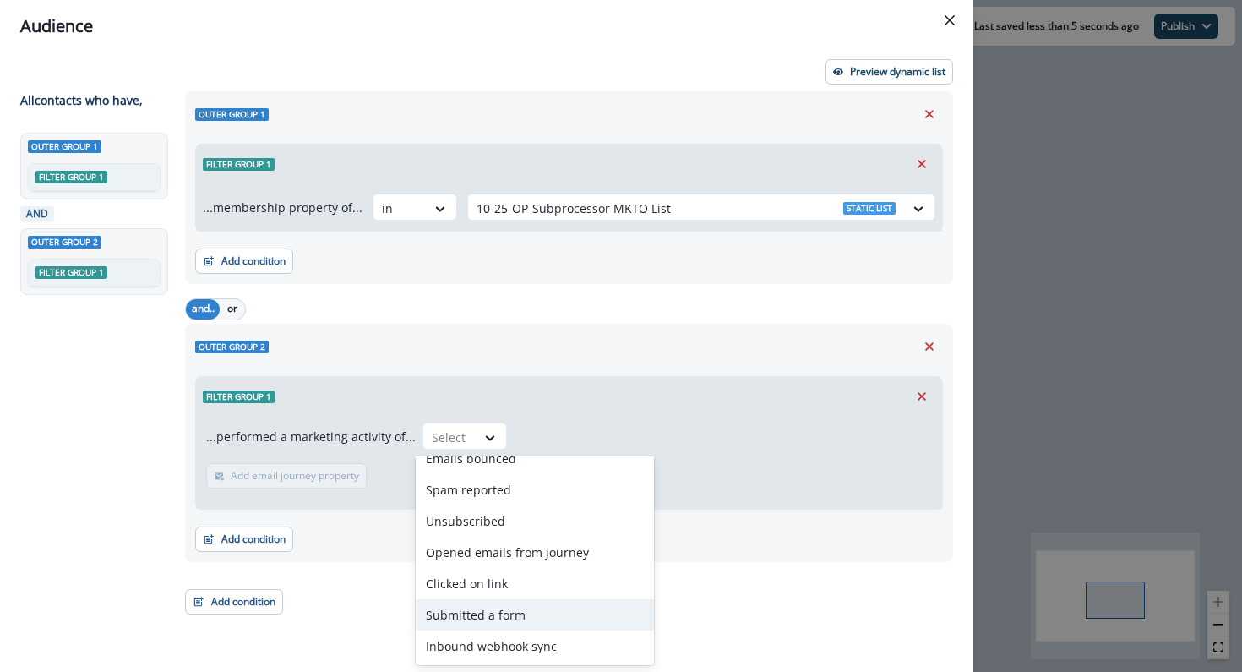
click at [465, 614] on div "Submitted a form" at bounding box center [535, 614] width 238 height 31
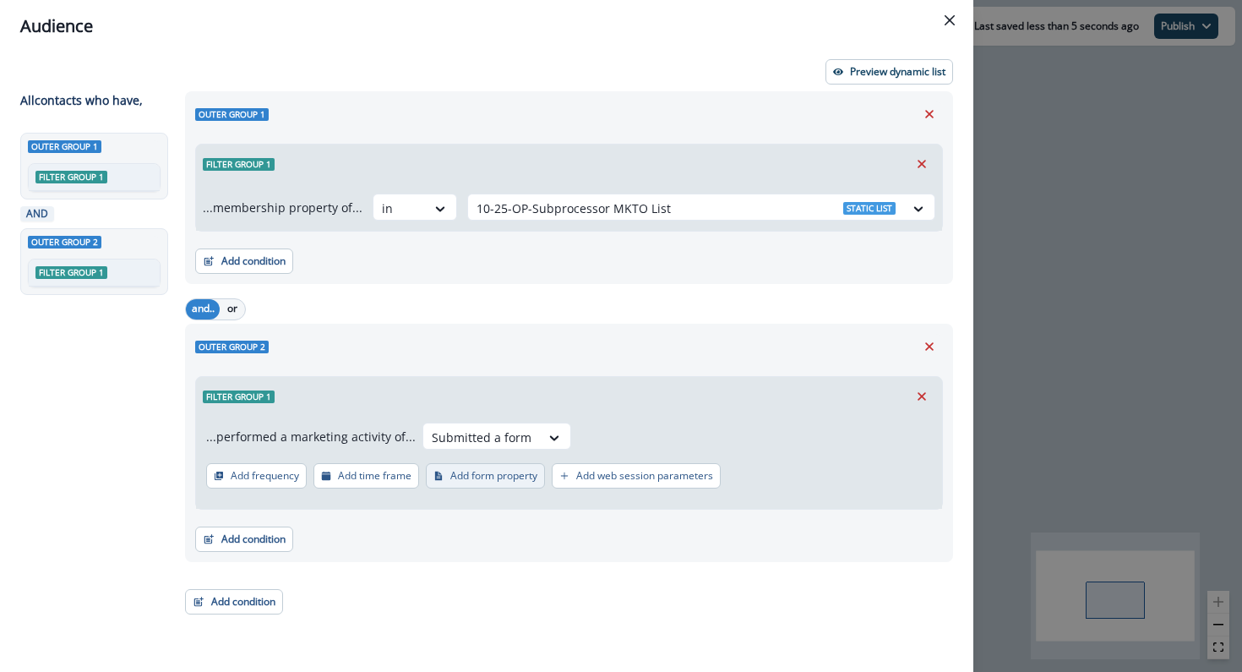
click at [486, 482] on button "Add form property" at bounding box center [485, 475] width 119 height 25
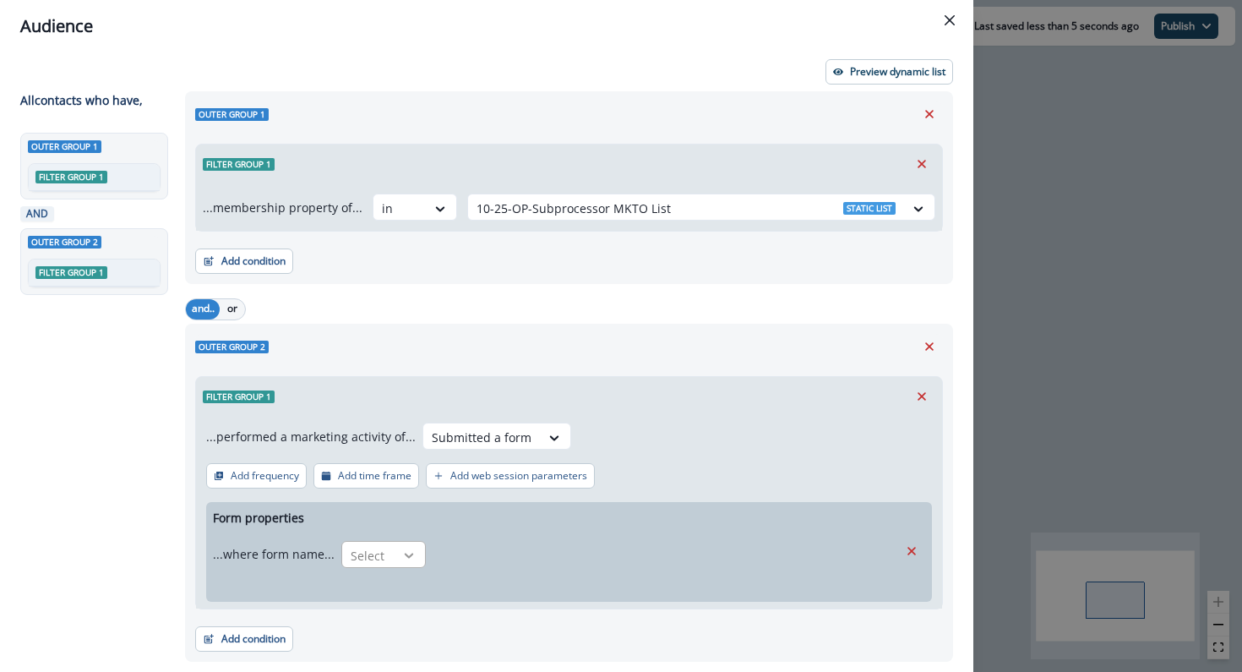
click at [401, 553] on icon at bounding box center [408, 555] width 15 height 17
click at [388, 585] on div "is" at bounding box center [379, 593] width 84 height 31
click at [482, 563] on div at bounding box center [548, 555] width 213 height 21
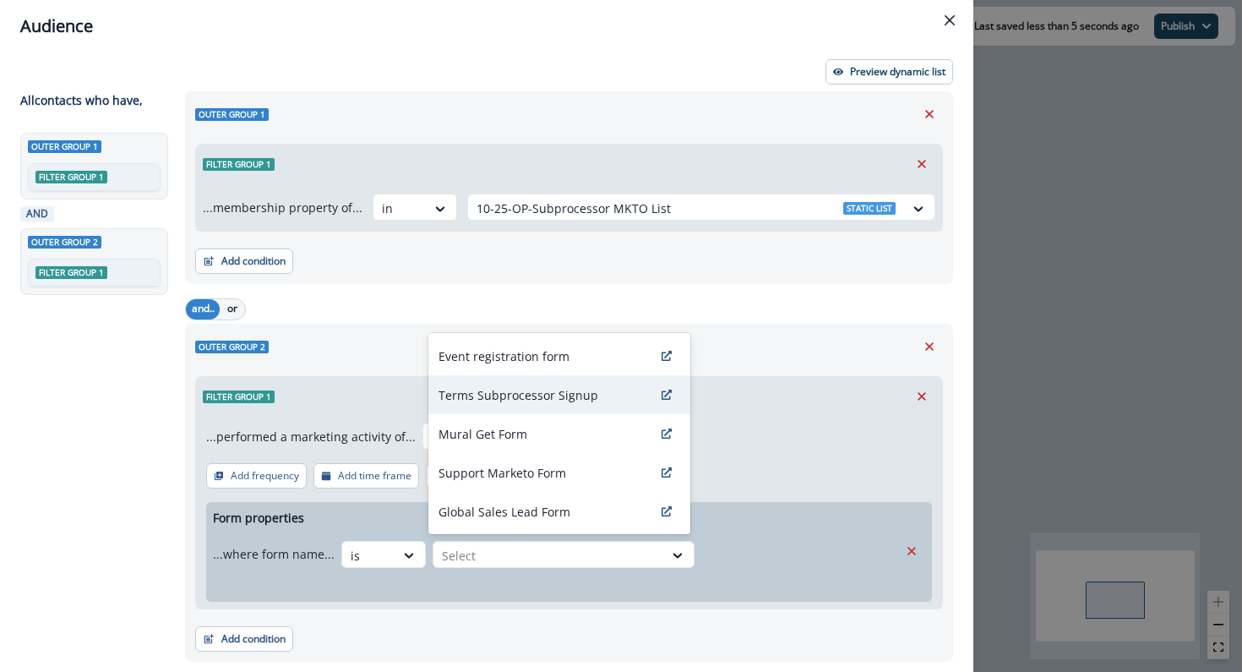
click at [530, 393] on p "Terms Subprocessor Signup" at bounding box center [518, 395] width 160 height 18
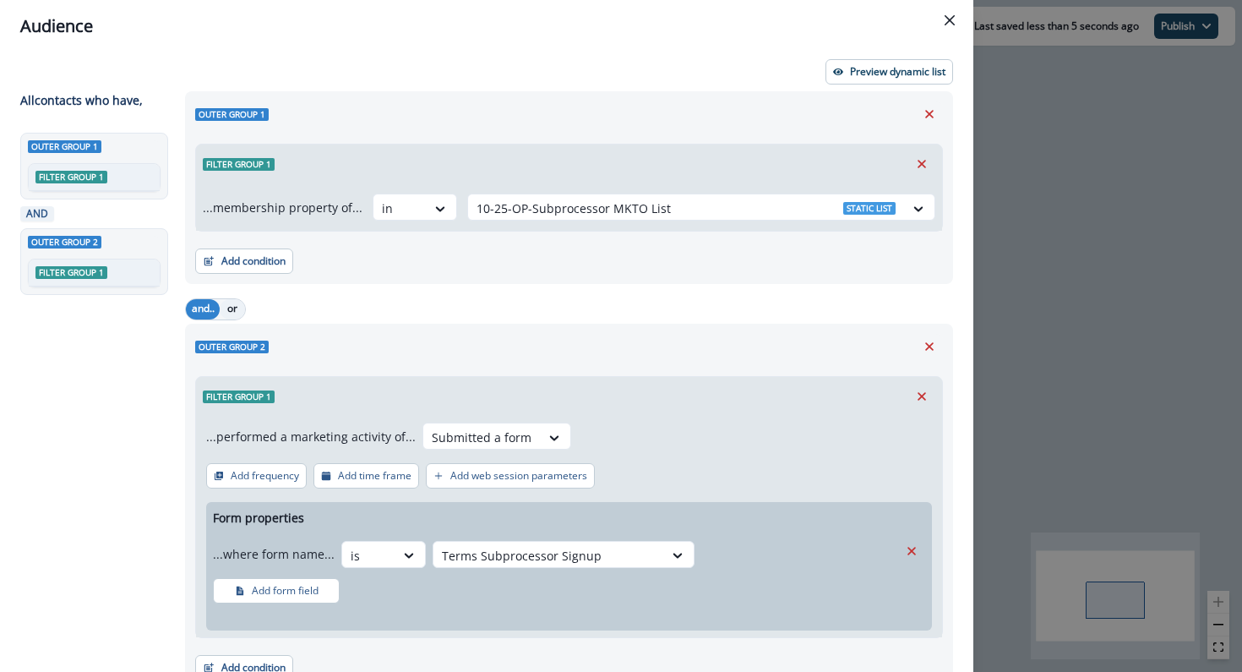
click at [232, 313] on button "or" at bounding box center [232, 309] width 25 height 20
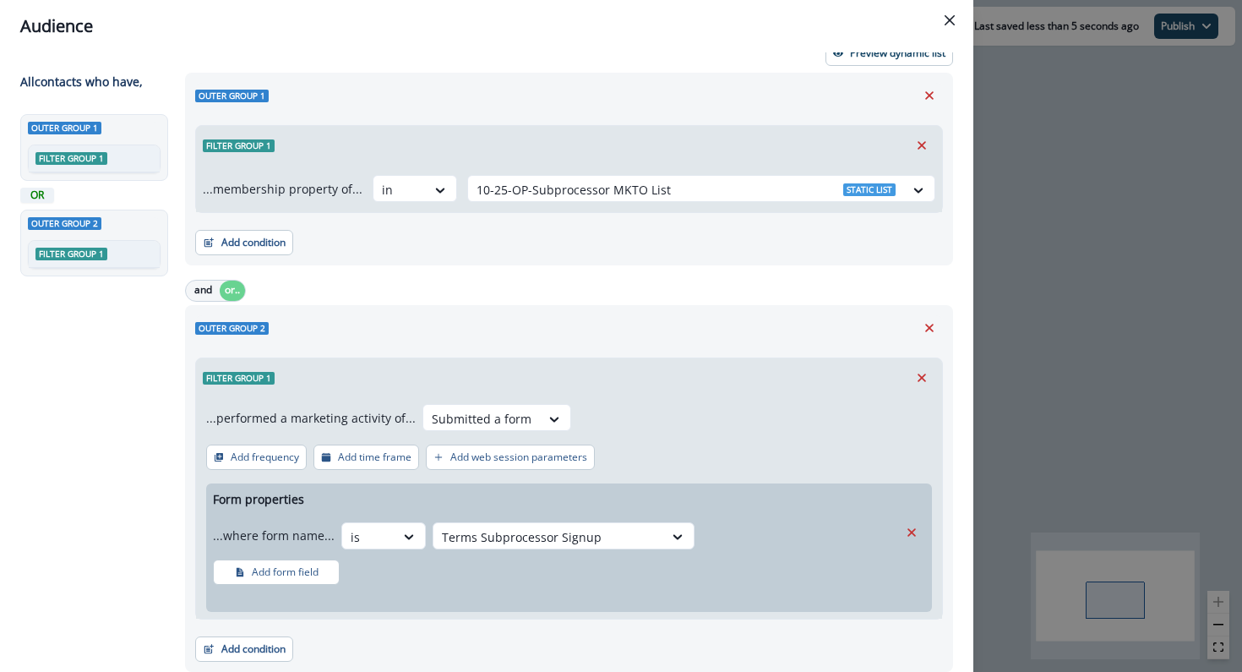
scroll to position [0, 0]
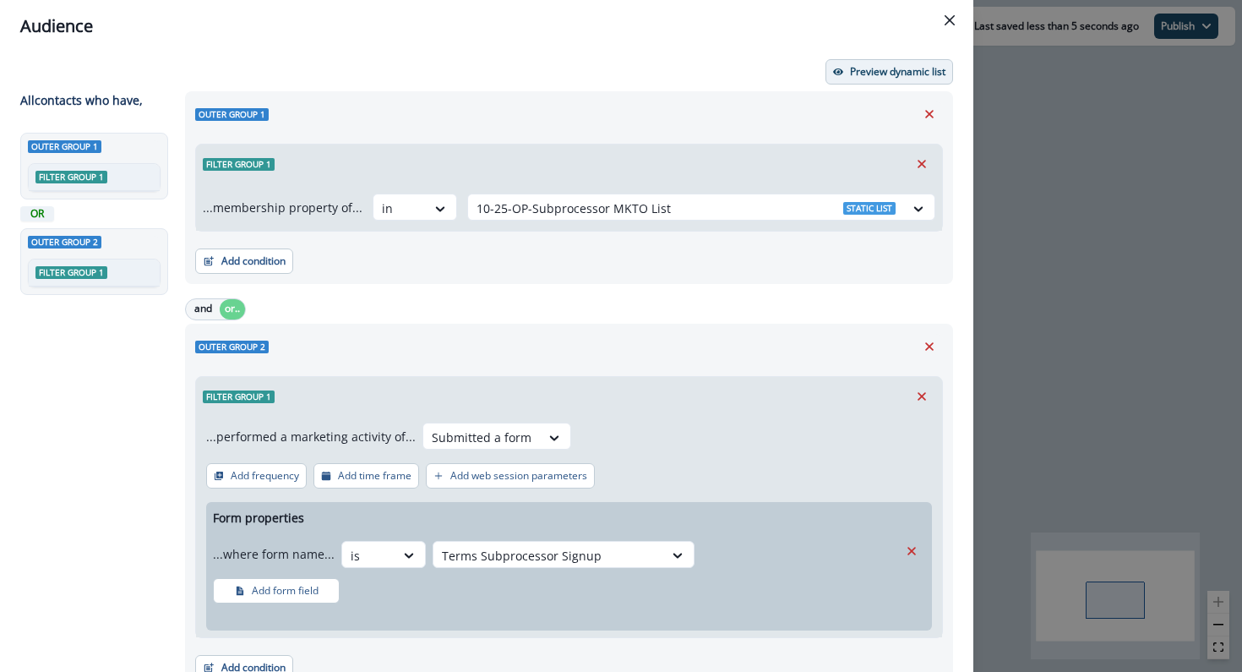
click at [899, 63] on button "Preview dynamic list" at bounding box center [889, 71] width 128 height 25
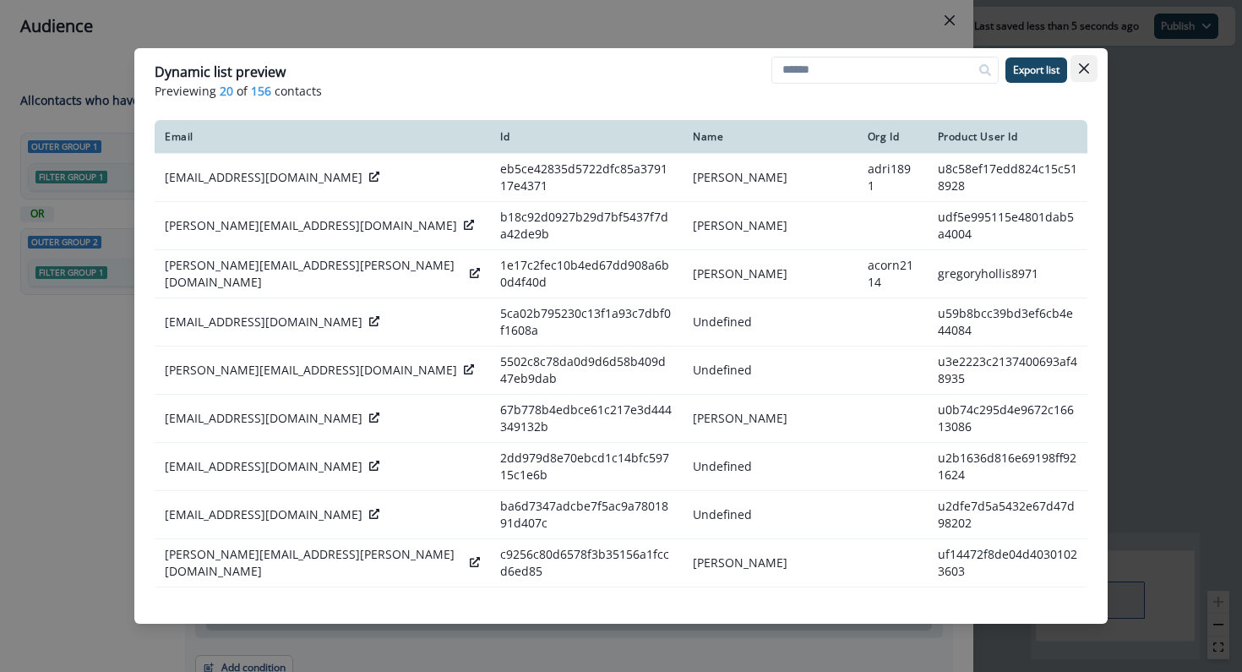
click at [1082, 74] on button "Close" at bounding box center [1083, 68] width 27 height 27
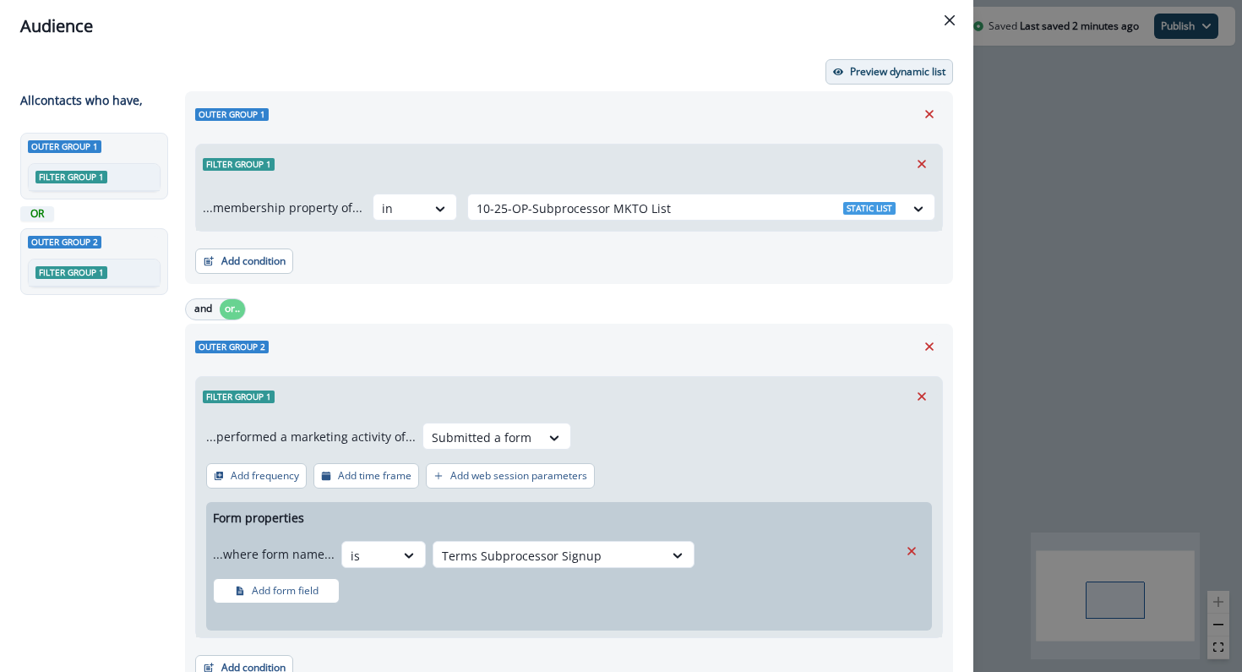
click at [915, 72] on p "Preview dynamic list" at bounding box center [897, 72] width 95 height 12
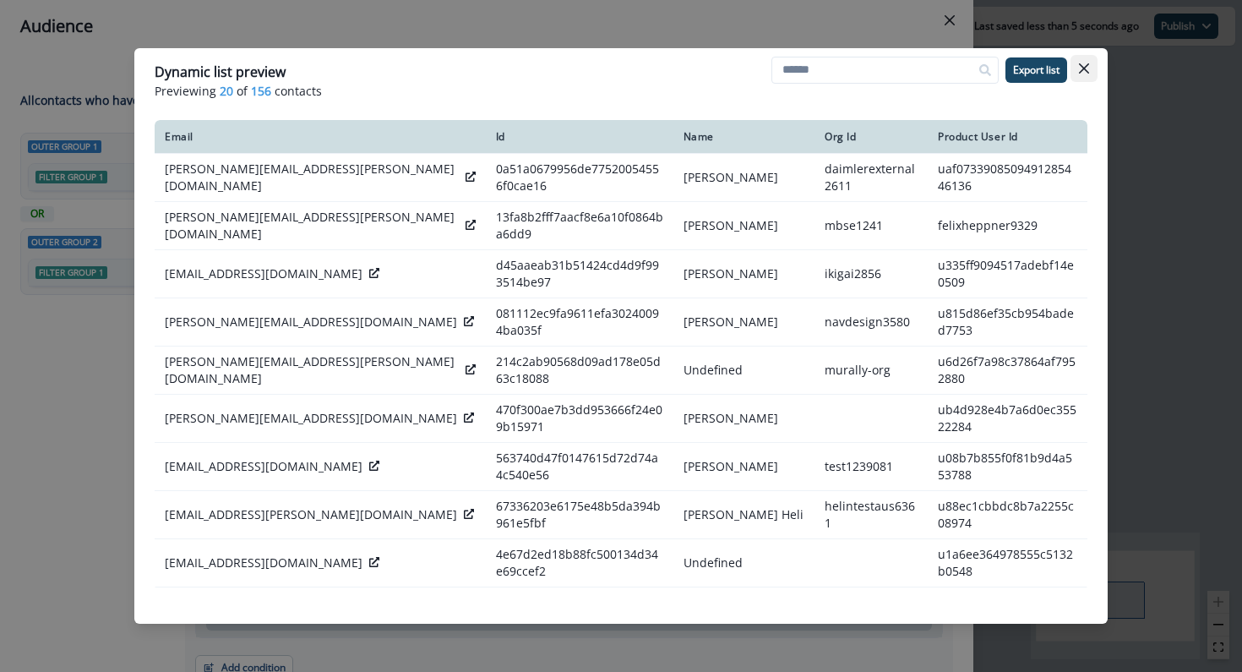
click at [1078, 73] on button "Close" at bounding box center [1083, 68] width 27 height 27
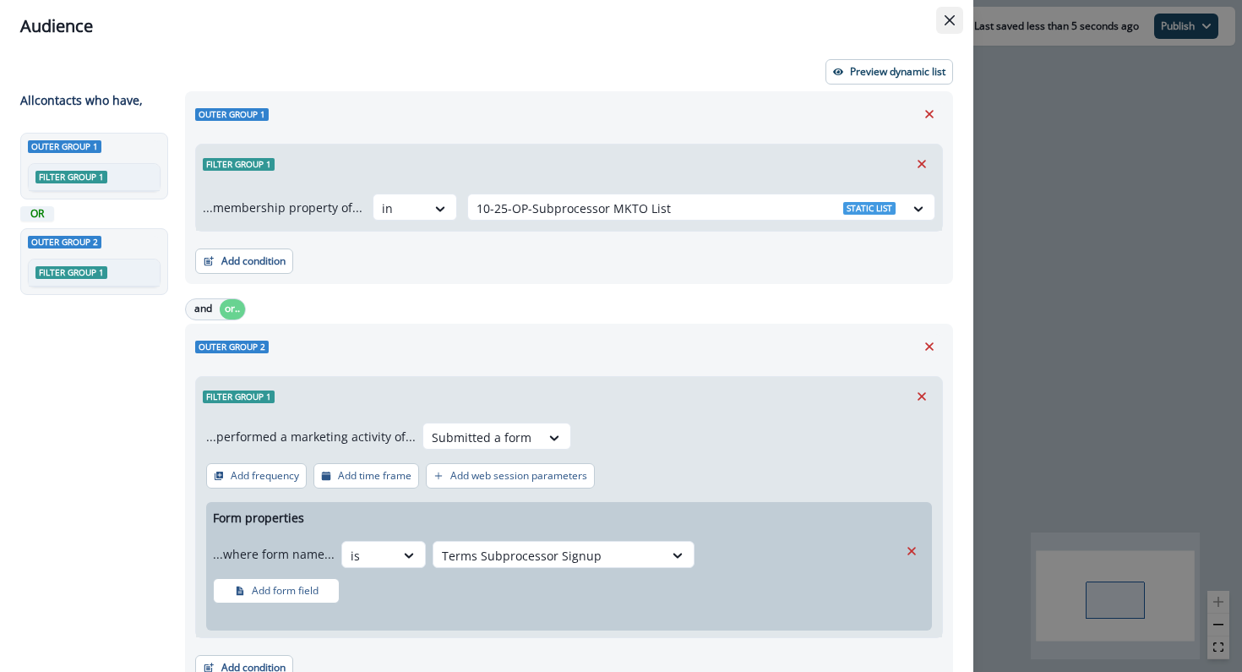
click at [949, 16] on icon "Close" at bounding box center [950, 20] width 10 height 10
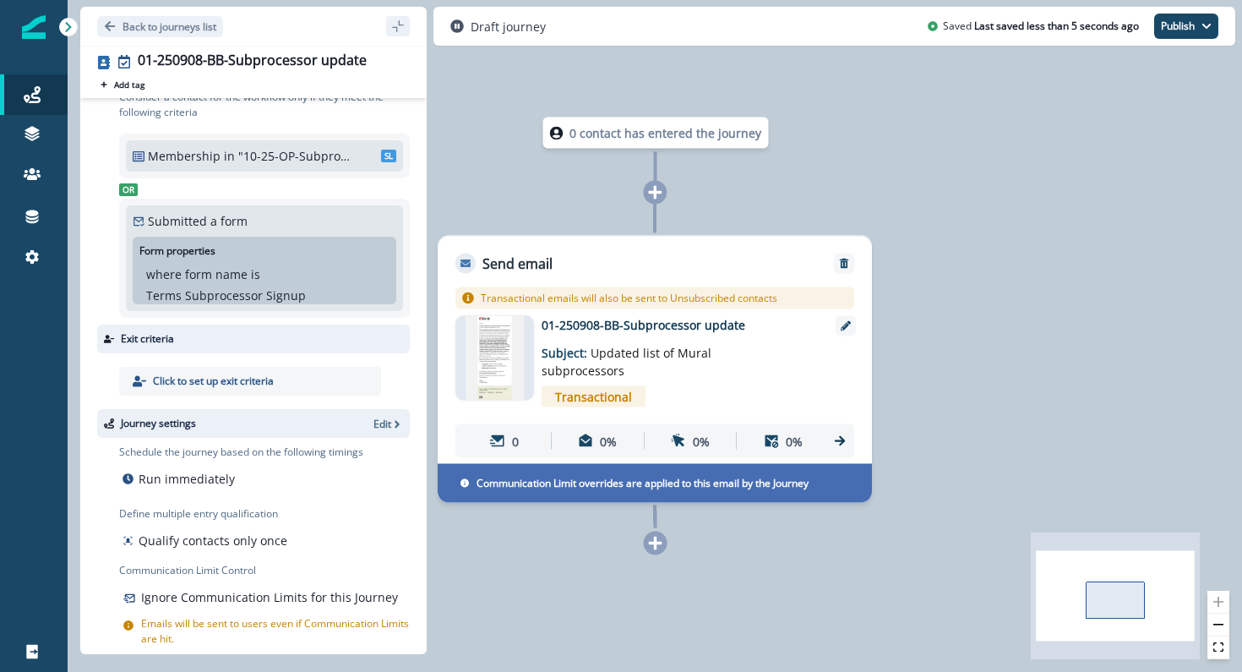
scroll to position [80, 0]
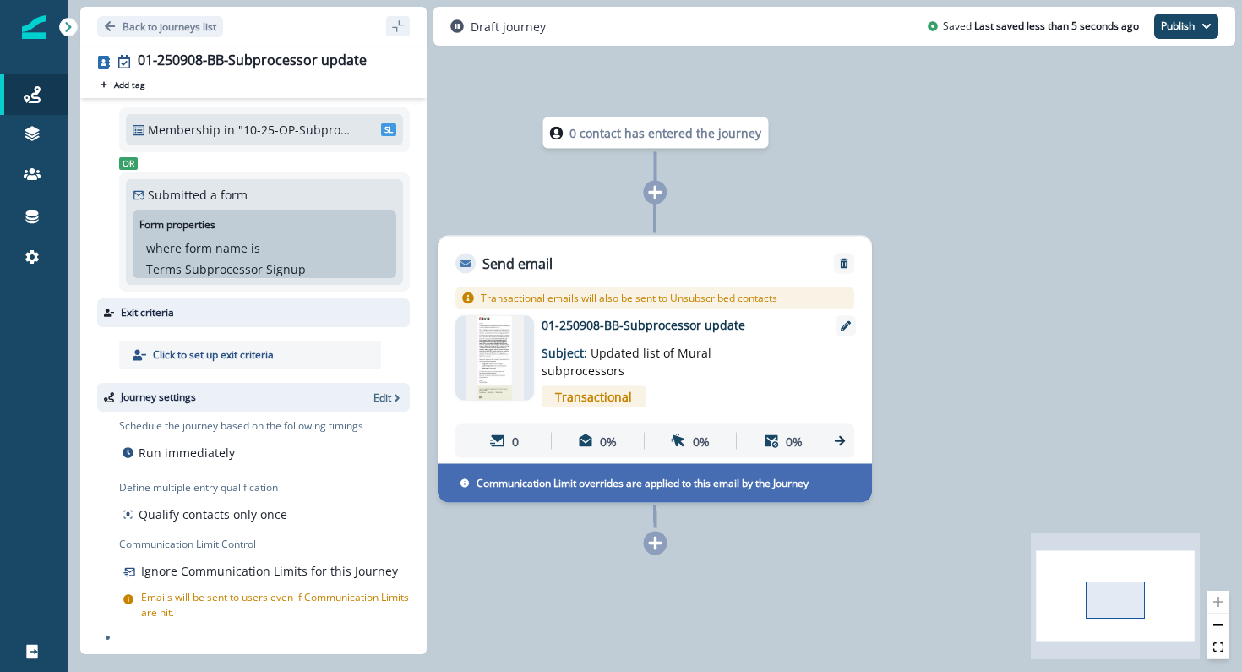
click at [502, 348] on img at bounding box center [494, 358] width 59 height 84
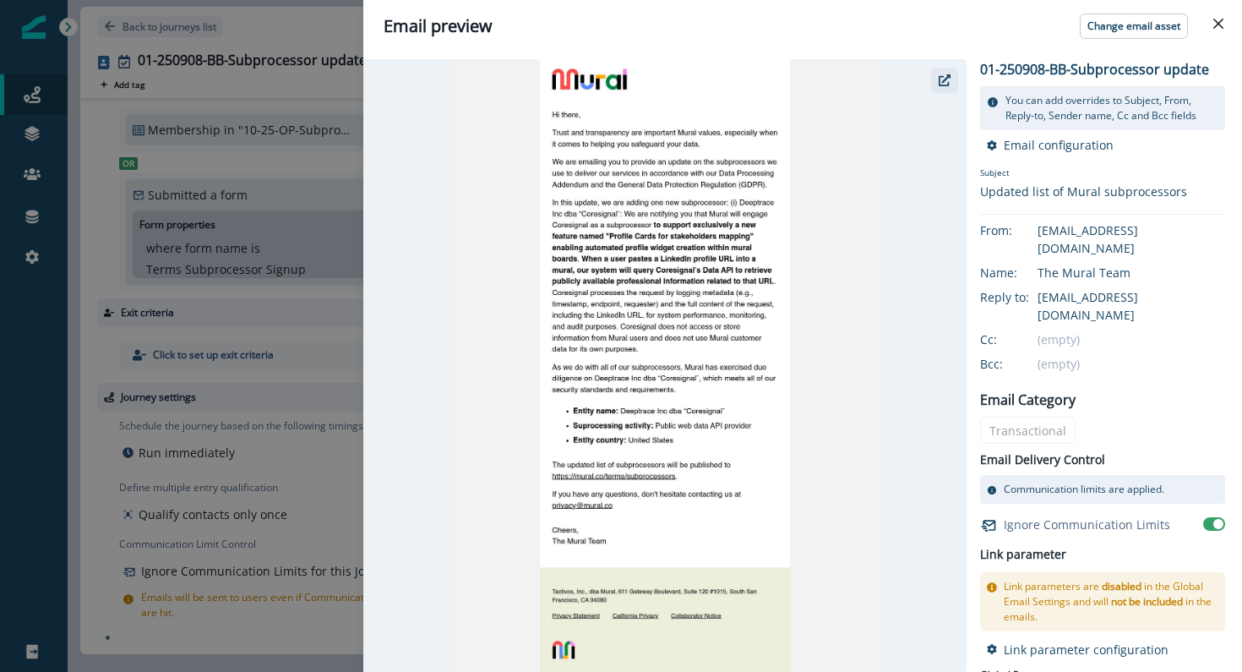
click at [944, 83] on icon "button" at bounding box center [945, 80] width 12 height 12
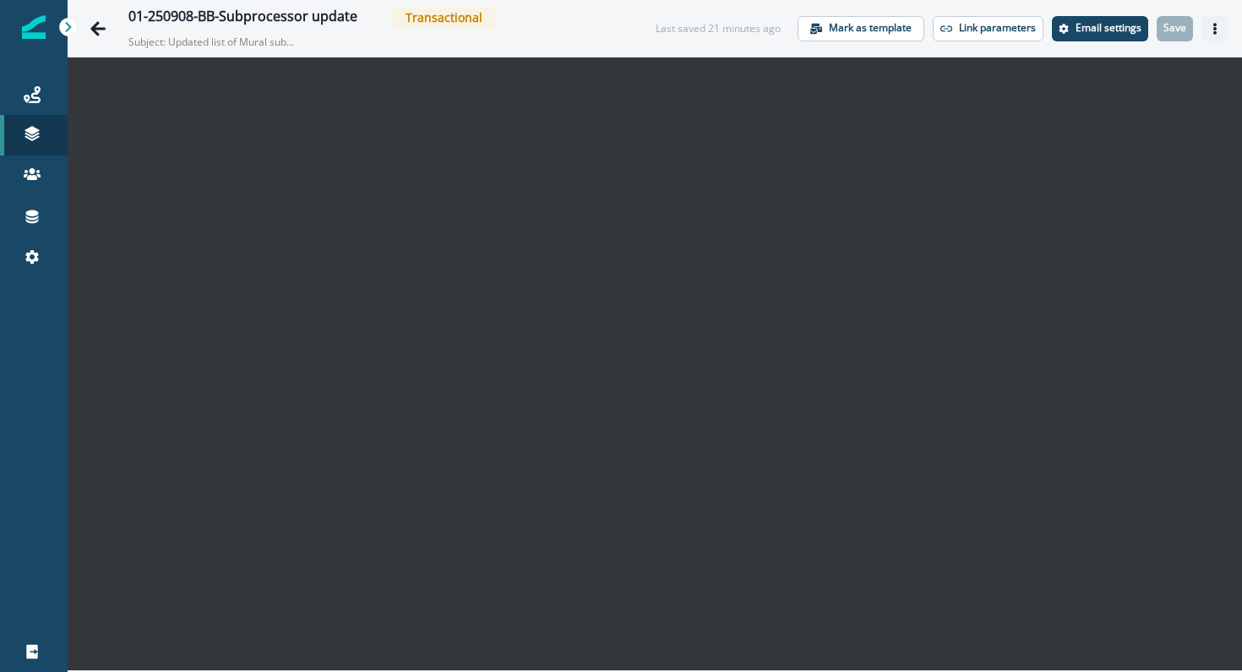
click at [1222, 32] on button "Actions" at bounding box center [1214, 28] width 27 height 25
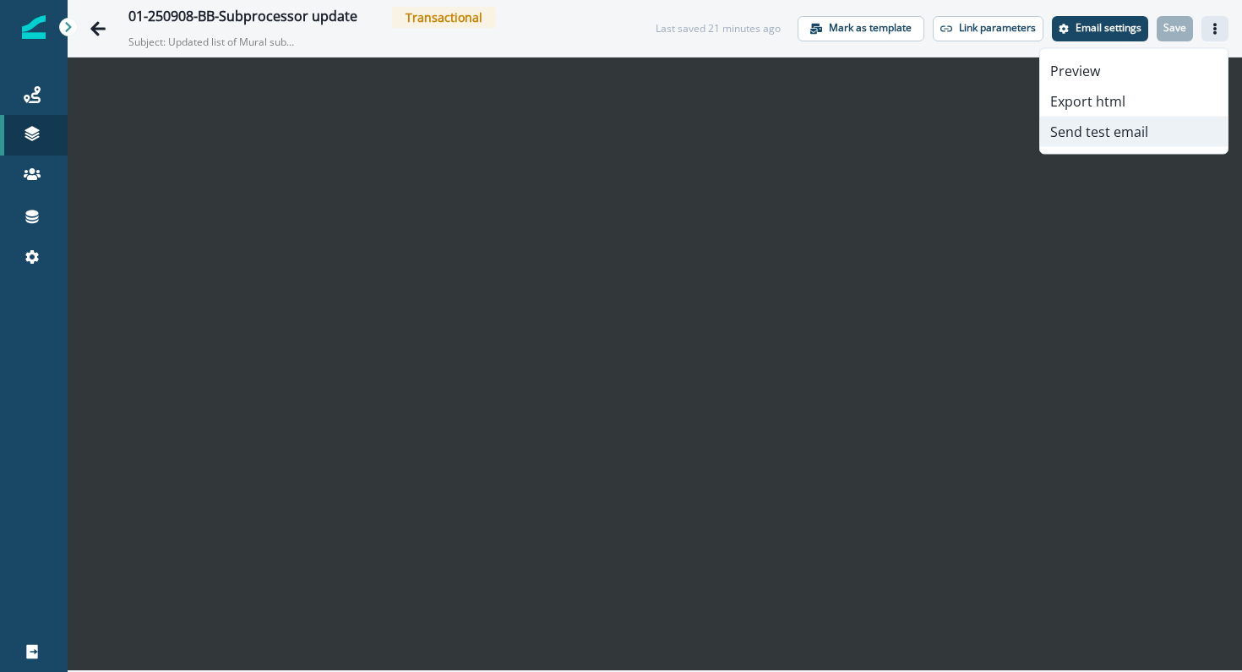
click at [1107, 133] on button "Send test email" at bounding box center [1134, 132] width 188 height 30
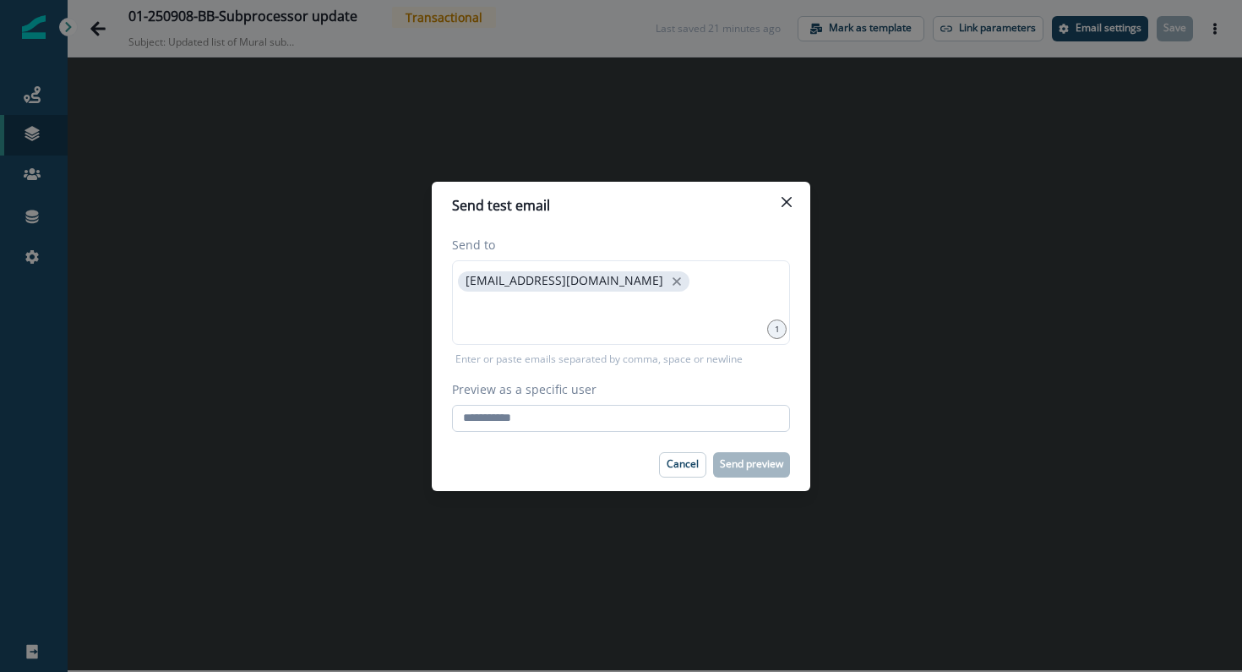
click at [621, 420] on input "Preview as a specific user" at bounding box center [621, 418] width 338 height 27
click at [638, 270] on div "jmauldin@mural.co" at bounding box center [621, 302] width 338 height 84
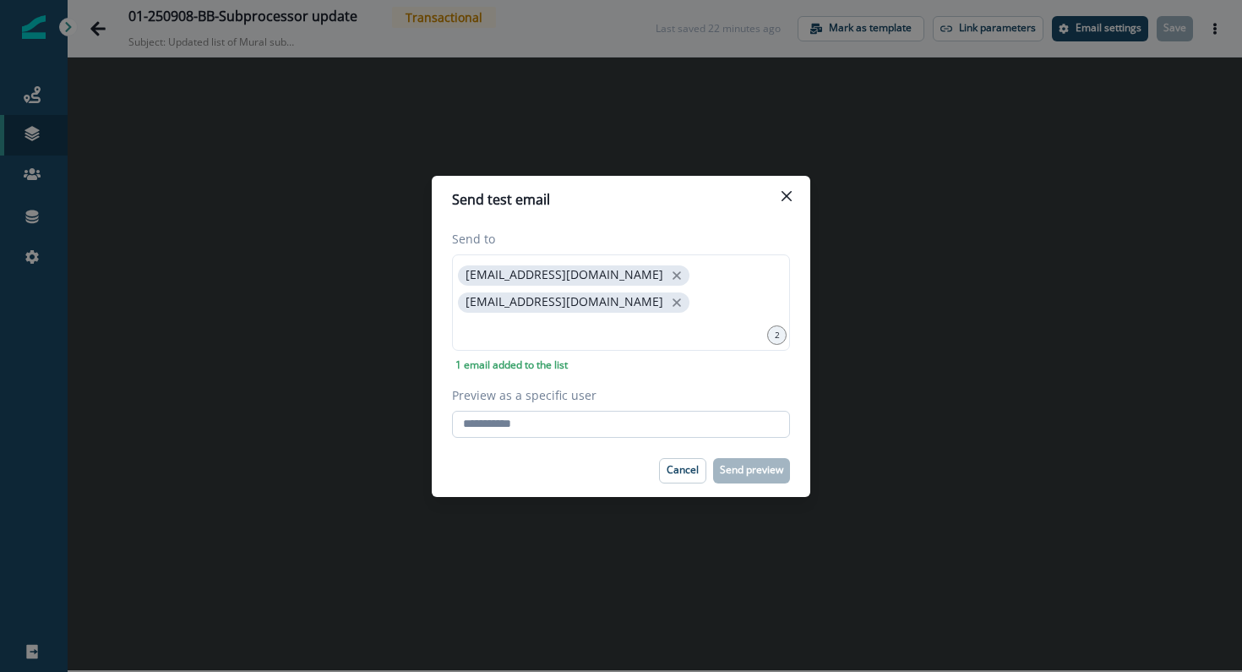
click at [526, 411] on input "Preview as a specific user" at bounding box center [621, 424] width 338 height 27
click at [495, 476] on footer "Cancel Send preview" at bounding box center [621, 470] width 378 height 52
click at [562, 416] on input "Preview as a specific user" at bounding box center [621, 424] width 338 height 27
click at [482, 461] on div "Cancel Send preview" at bounding box center [621, 470] width 338 height 25
click at [607, 414] on input "Preview as a specific user" at bounding box center [621, 424] width 338 height 27
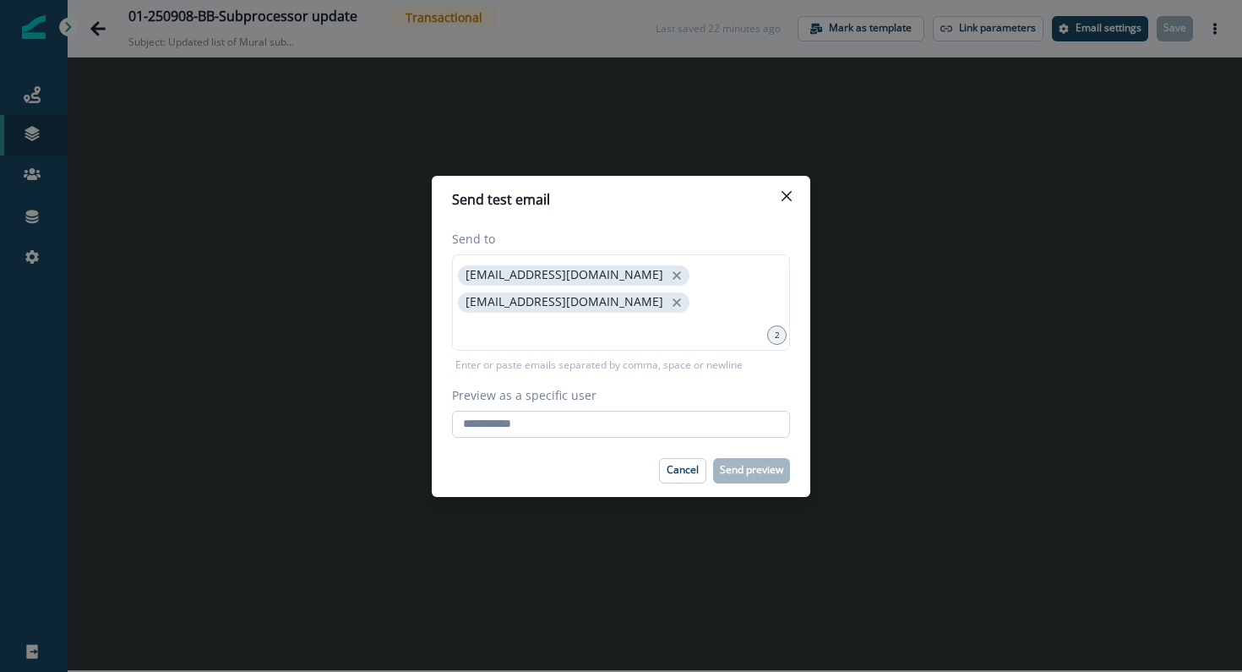
paste input "**********"
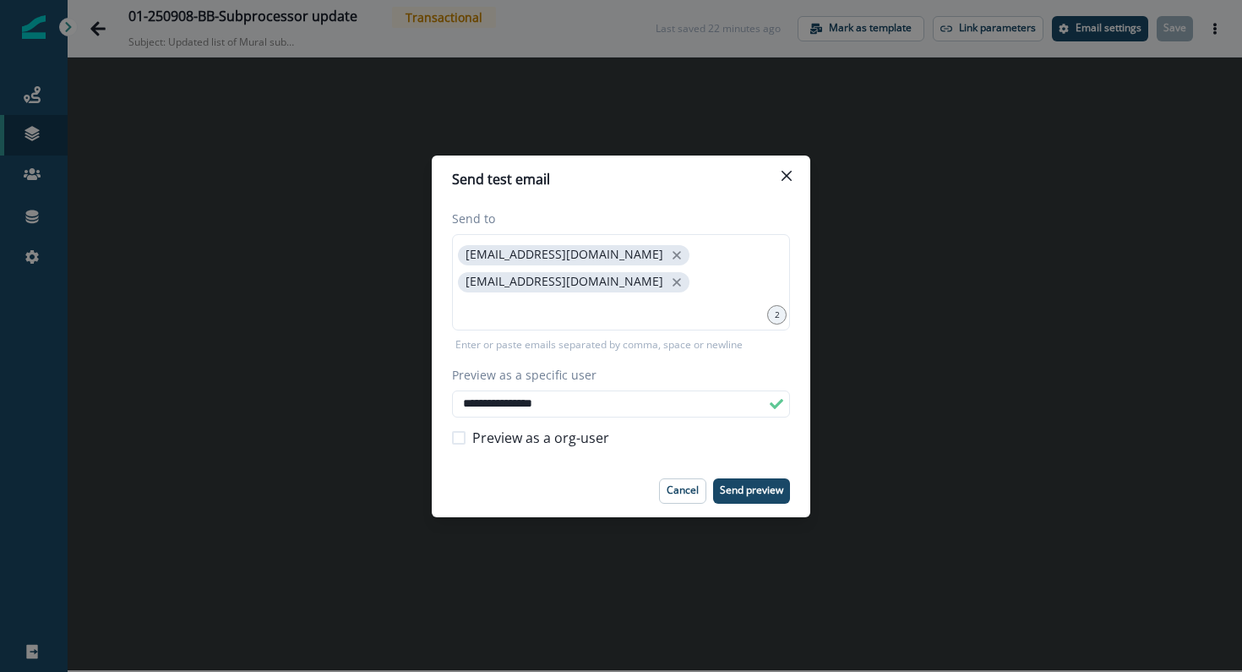
click at [585, 439] on span "Preview as a org-user" at bounding box center [540, 437] width 137 height 20
type input "**********"
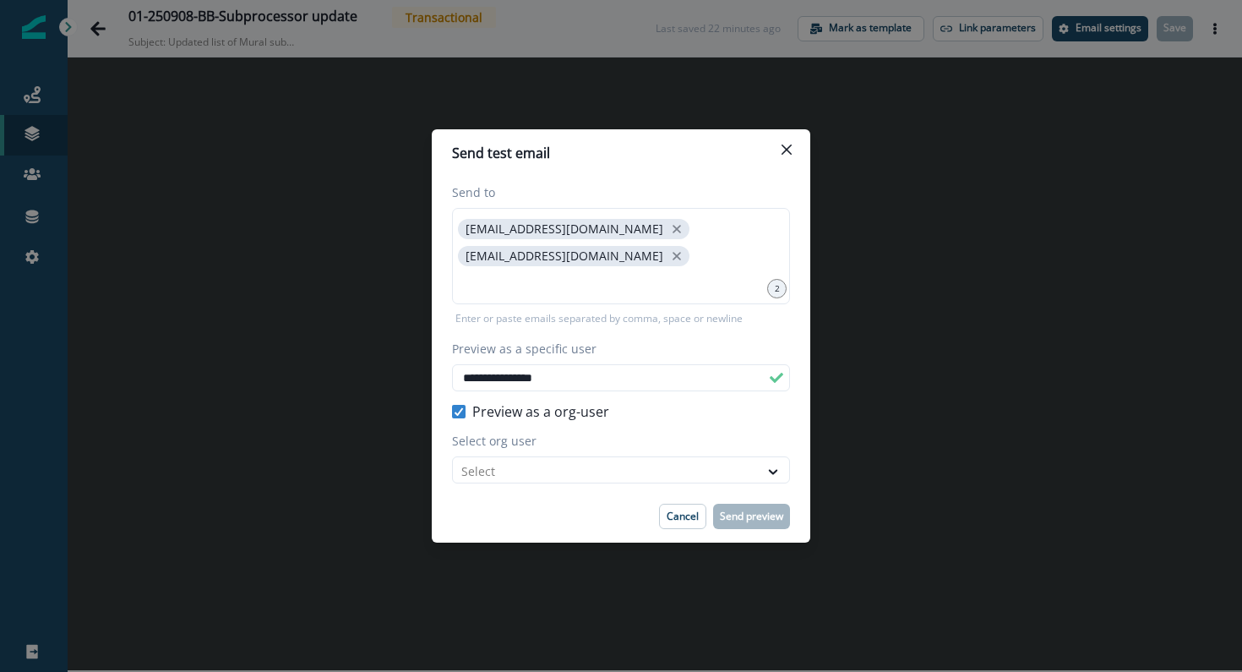
click at [590, 409] on span "Preview as a org-user" at bounding box center [540, 411] width 137 height 20
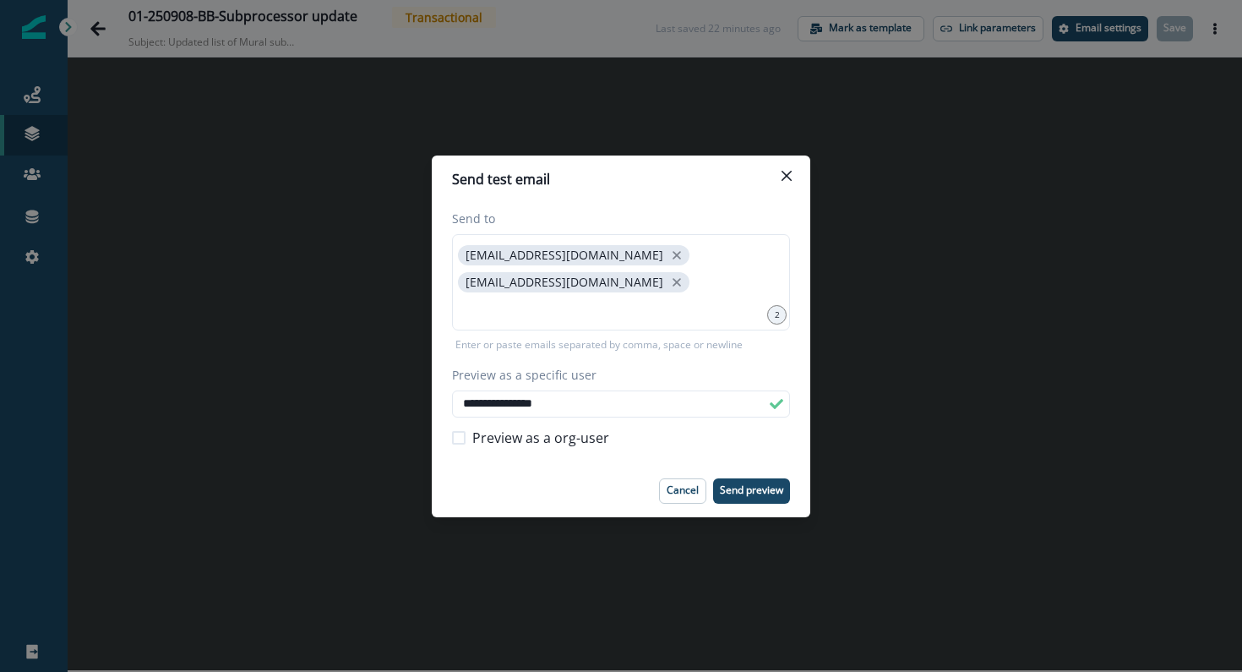
click at [580, 430] on span "Preview as a org-user" at bounding box center [540, 437] width 137 height 20
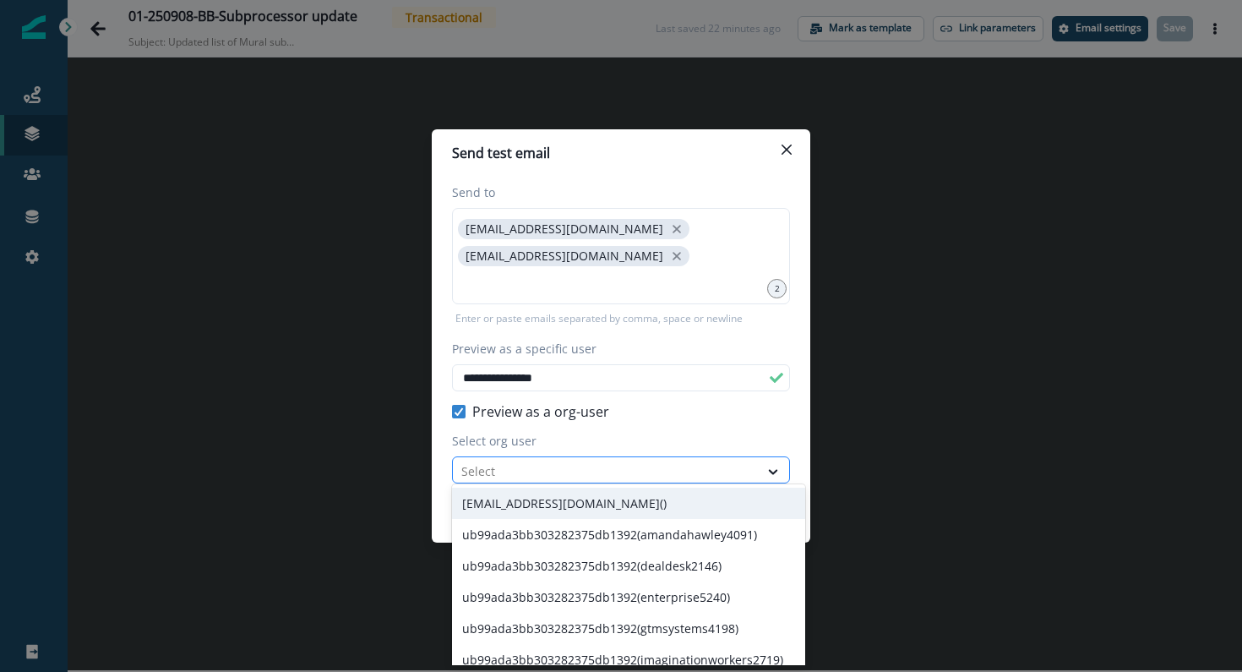
click at [563, 464] on div at bounding box center [605, 470] width 289 height 21
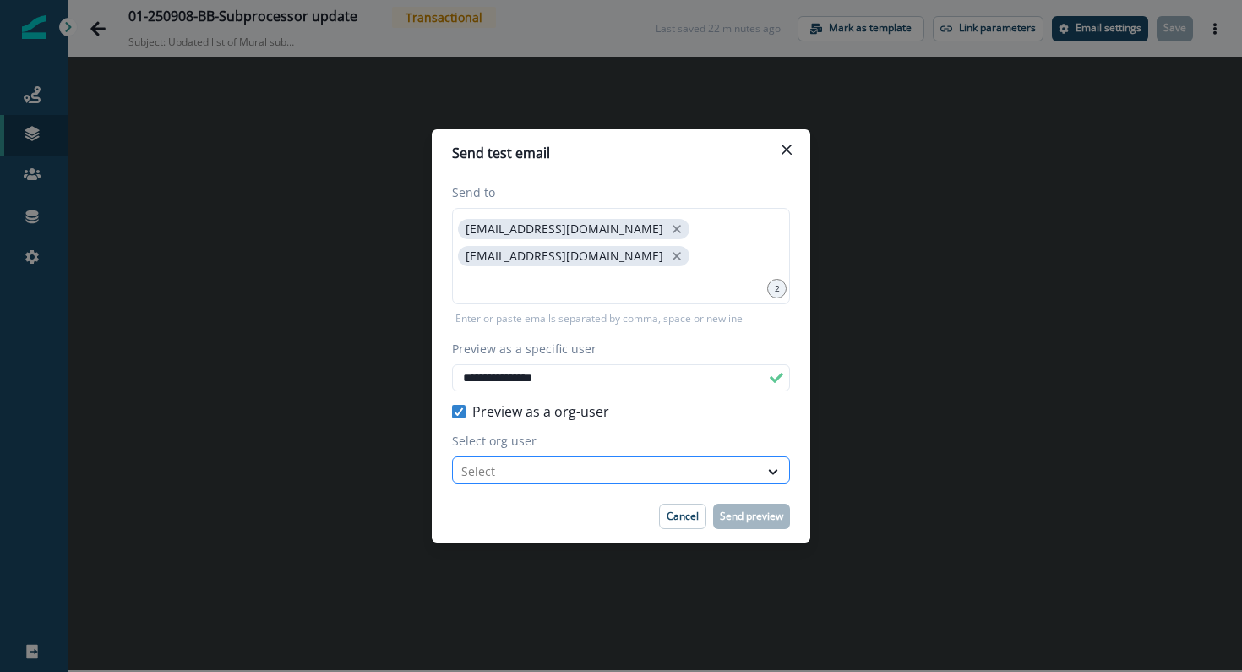
click at [563, 464] on div at bounding box center [605, 470] width 289 height 21
click at [570, 406] on span "Preview as a org-user" at bounding box center [540, 411] width 137 height 20
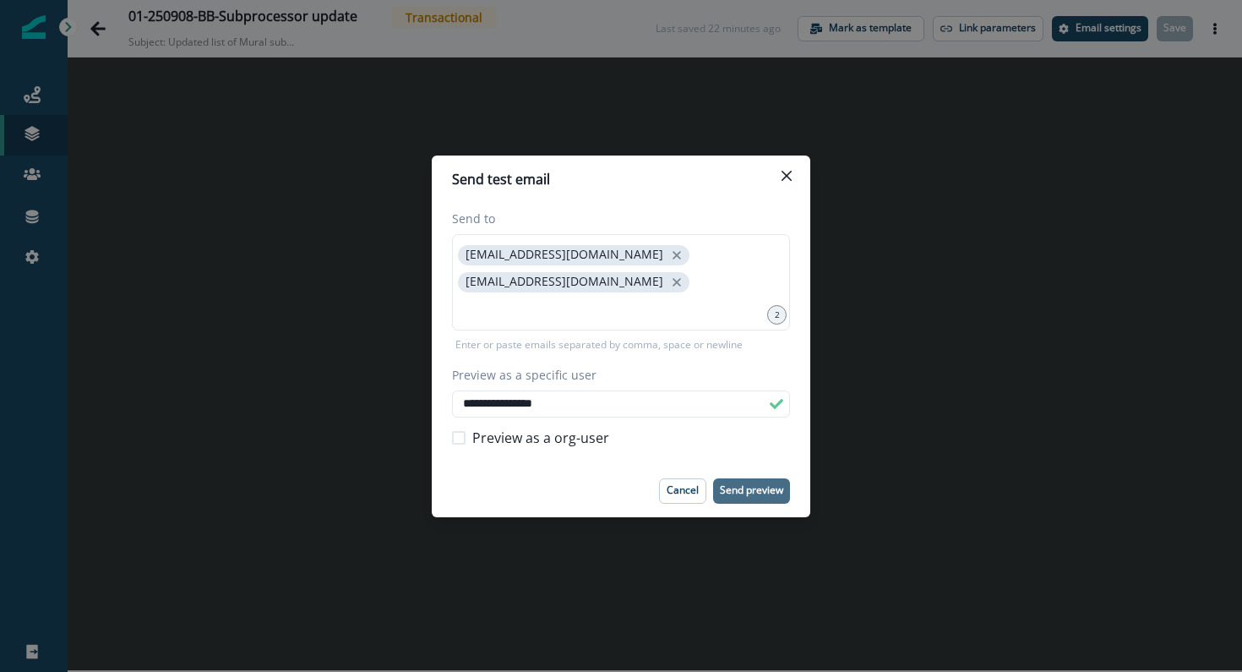
click at [748, 484] on p "Send preview" at bounding box center [751, 490] width 63 height 12
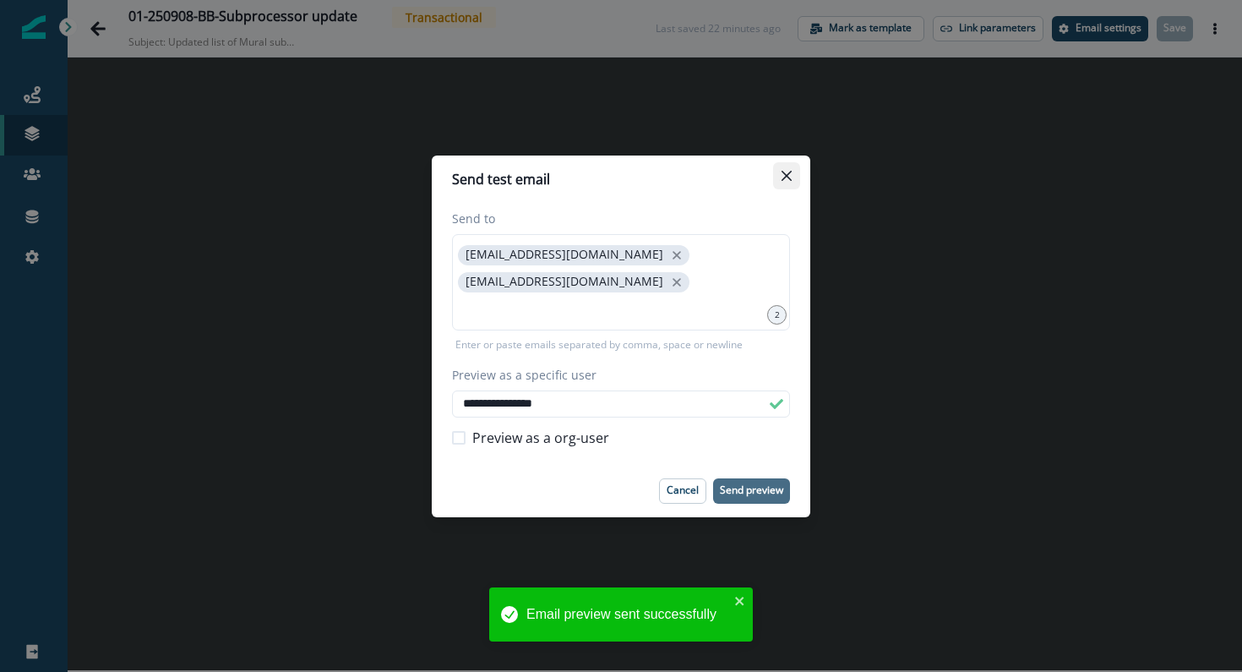
click at [787, 177] on icon "Close" at bounding box center [786, 176] width 10 height 10
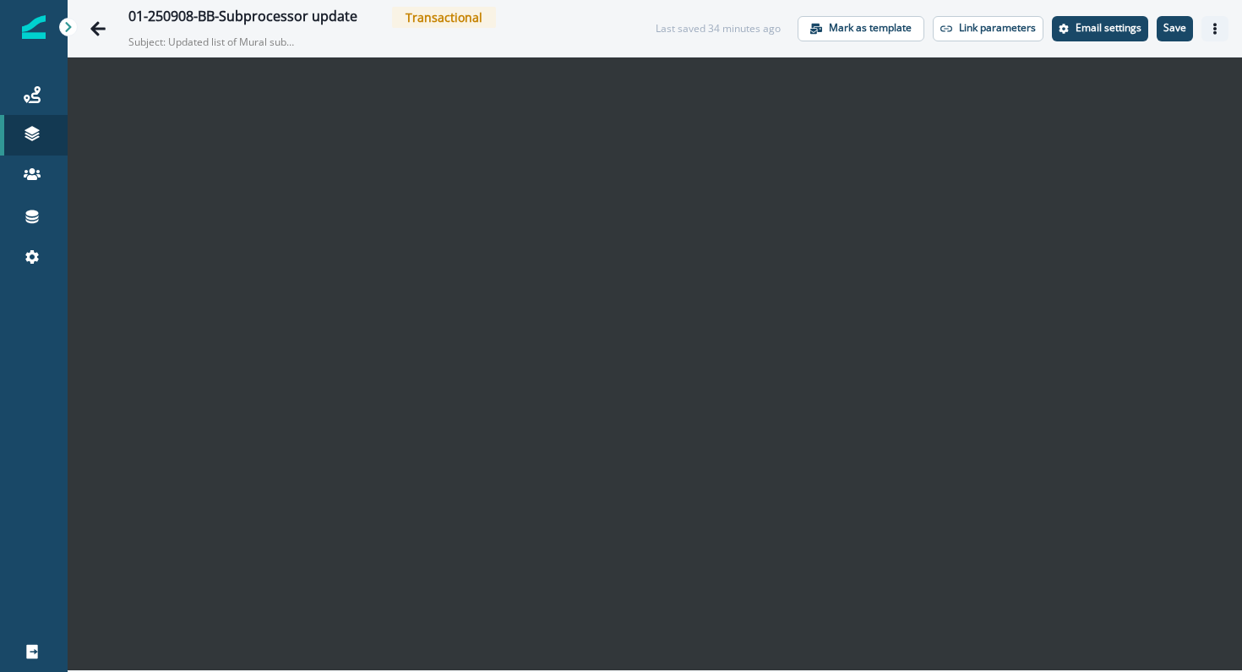
click at [1212, 29] on icon "Actions" at bounding box center [1215, 29] width 12 height 12
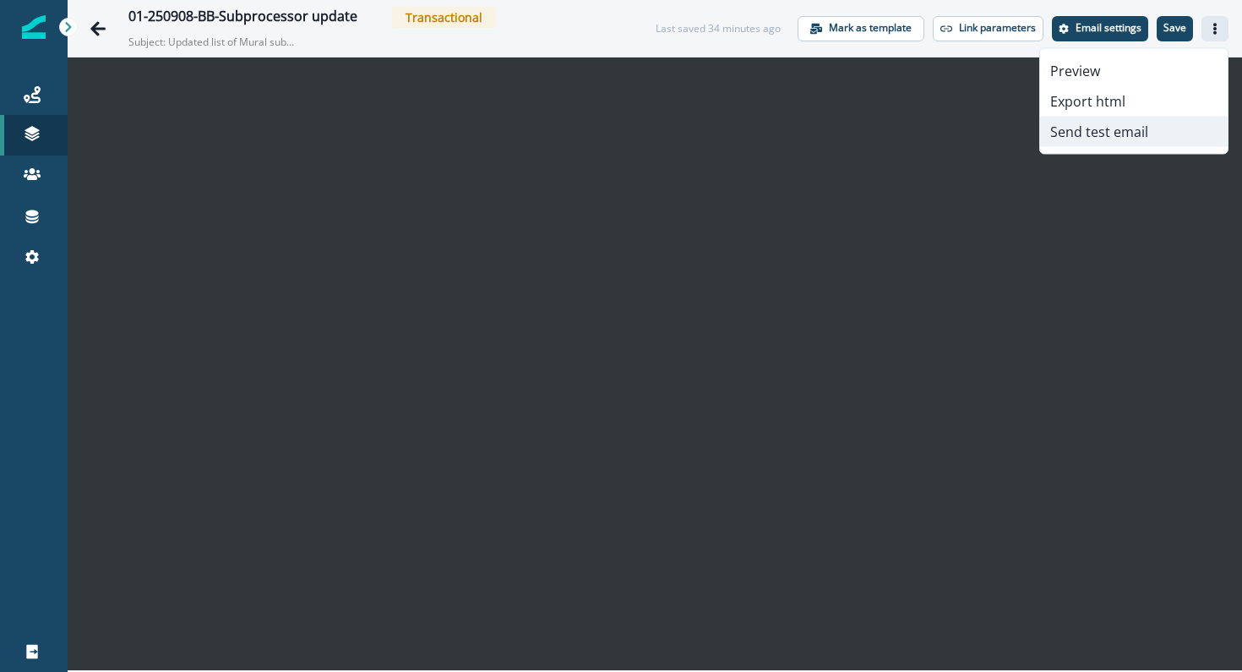
click at [1138, 124] on button "Send test email" at bounding box center [1134, 132] width 188 height 30
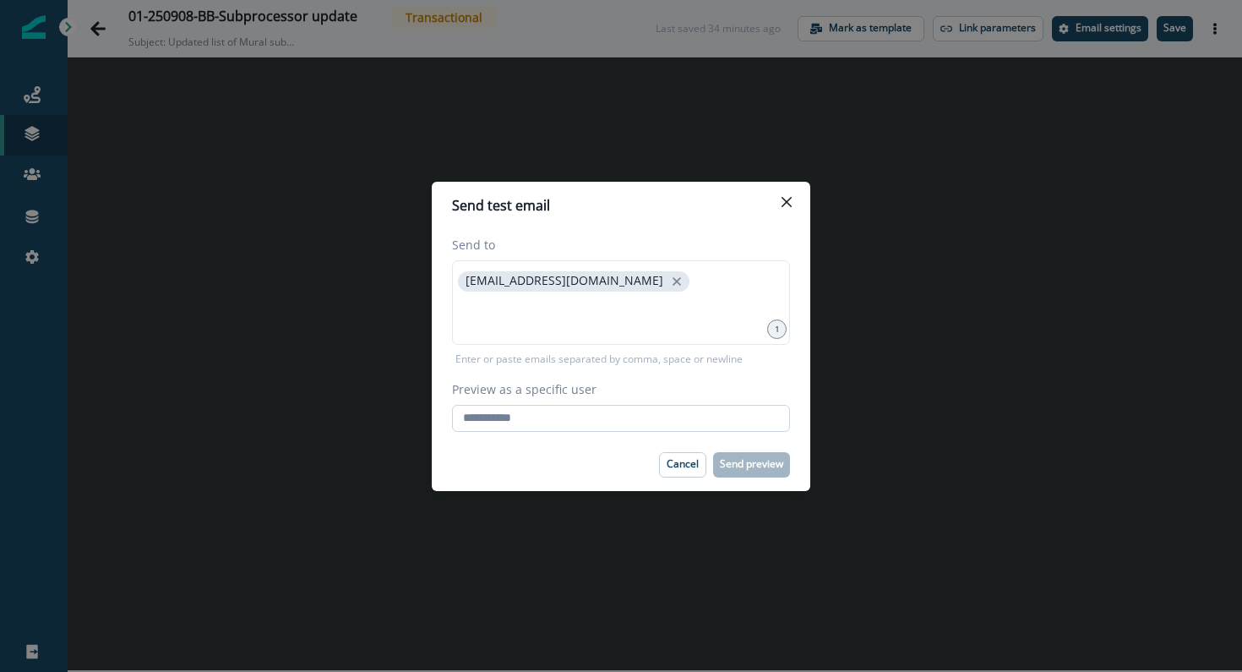
click at [540, 418] on input "Preview as a specific user" at bounding box center [621, 418] width 338 height 27
type input "**********"
click at [564, 467] on div "Cancel Send preview" at bounding box center [621, 464] width 338 height 25
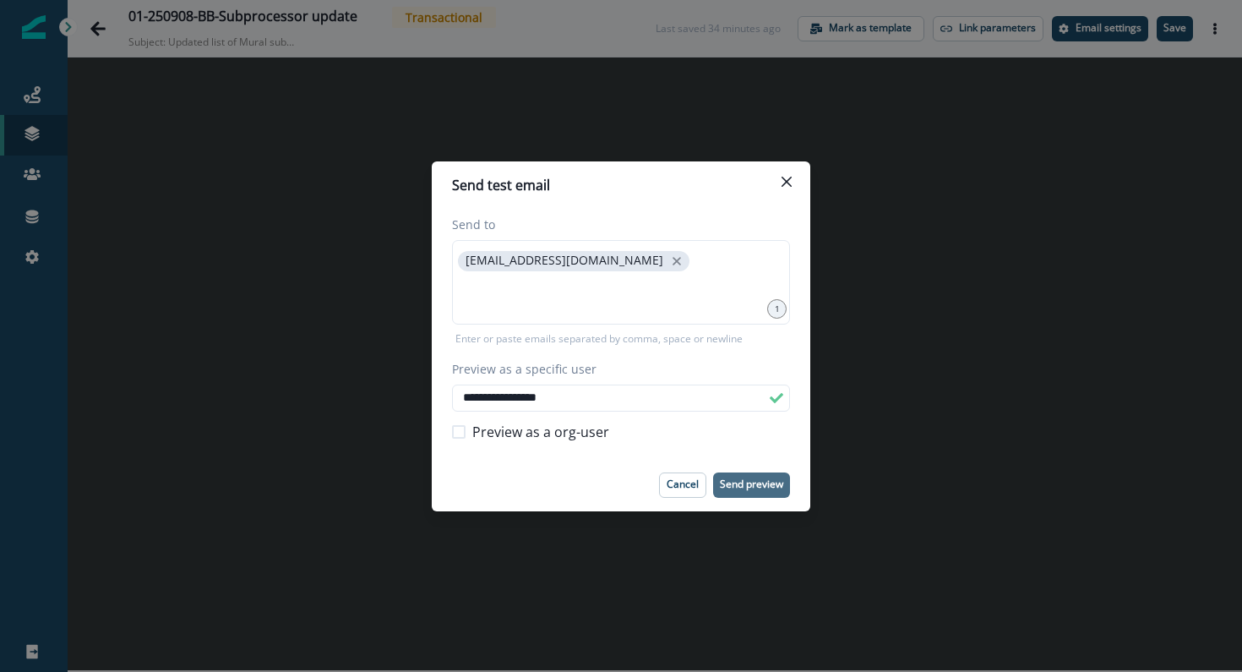
click at [749, 484] on p "Send preview" at bounding box center [751, 484] width 63 height 12
